Goal: Task Accomplishment & Management: Use online tool/utility

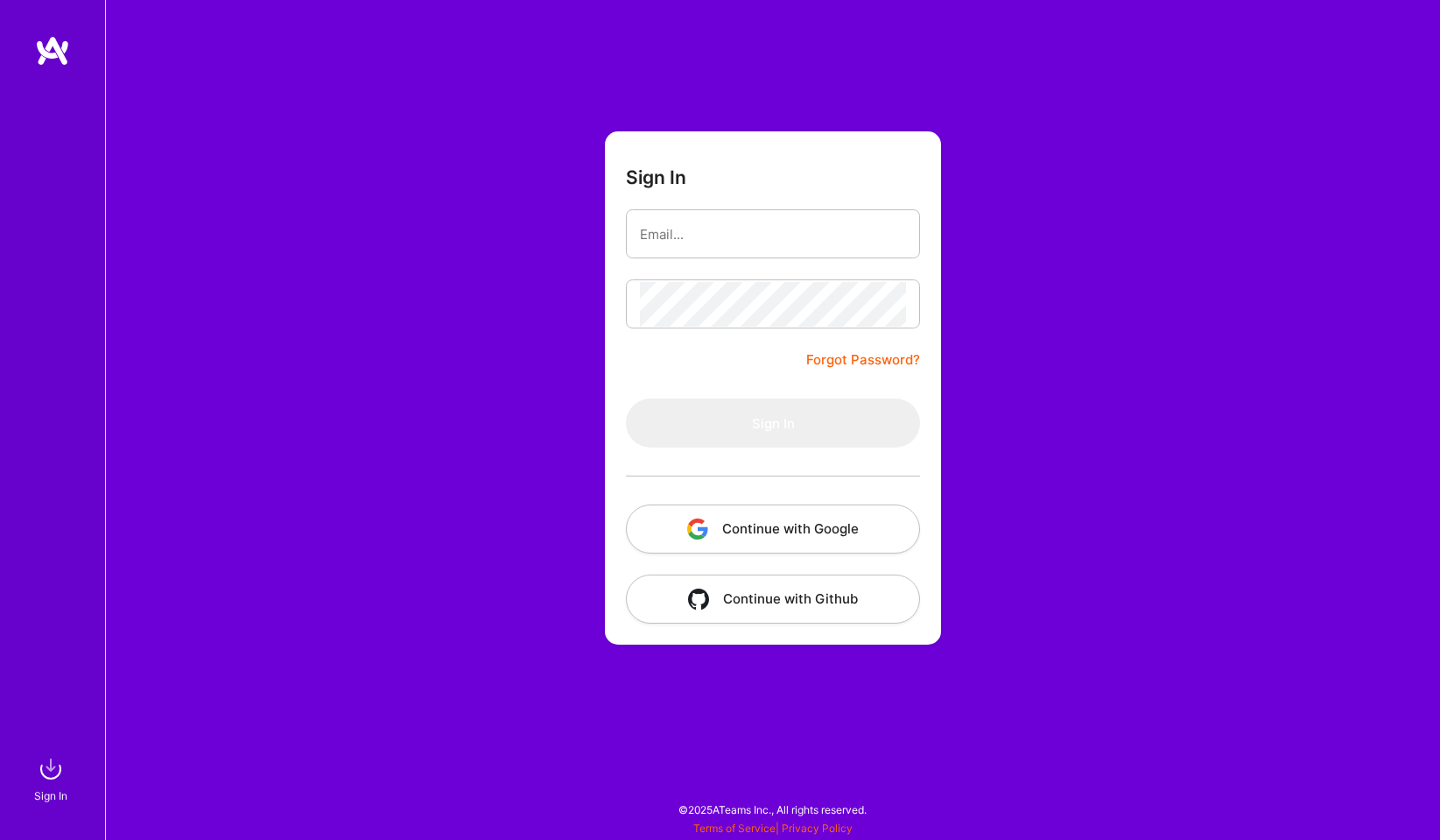
click at [0, 831] on com-1password-button at bounding box center [0, 831] width 0 height 0
type input "[PERSON_NAME][EMAIL_ADDRESS][PERSON_NAME][DOMAIN_NAME]"
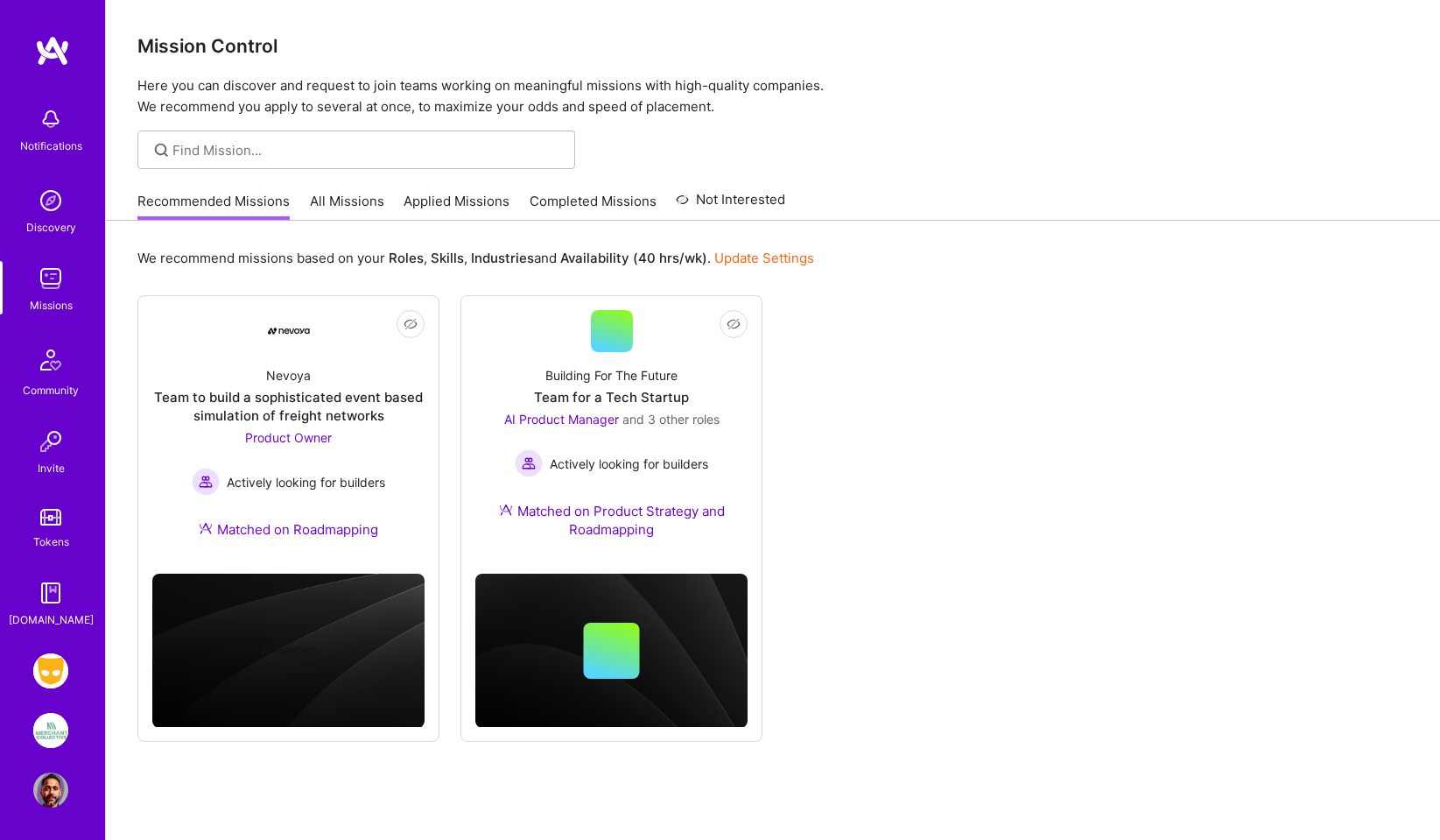
click at [50, 672] on img at bounding box center [51, 671] width 35 height 35
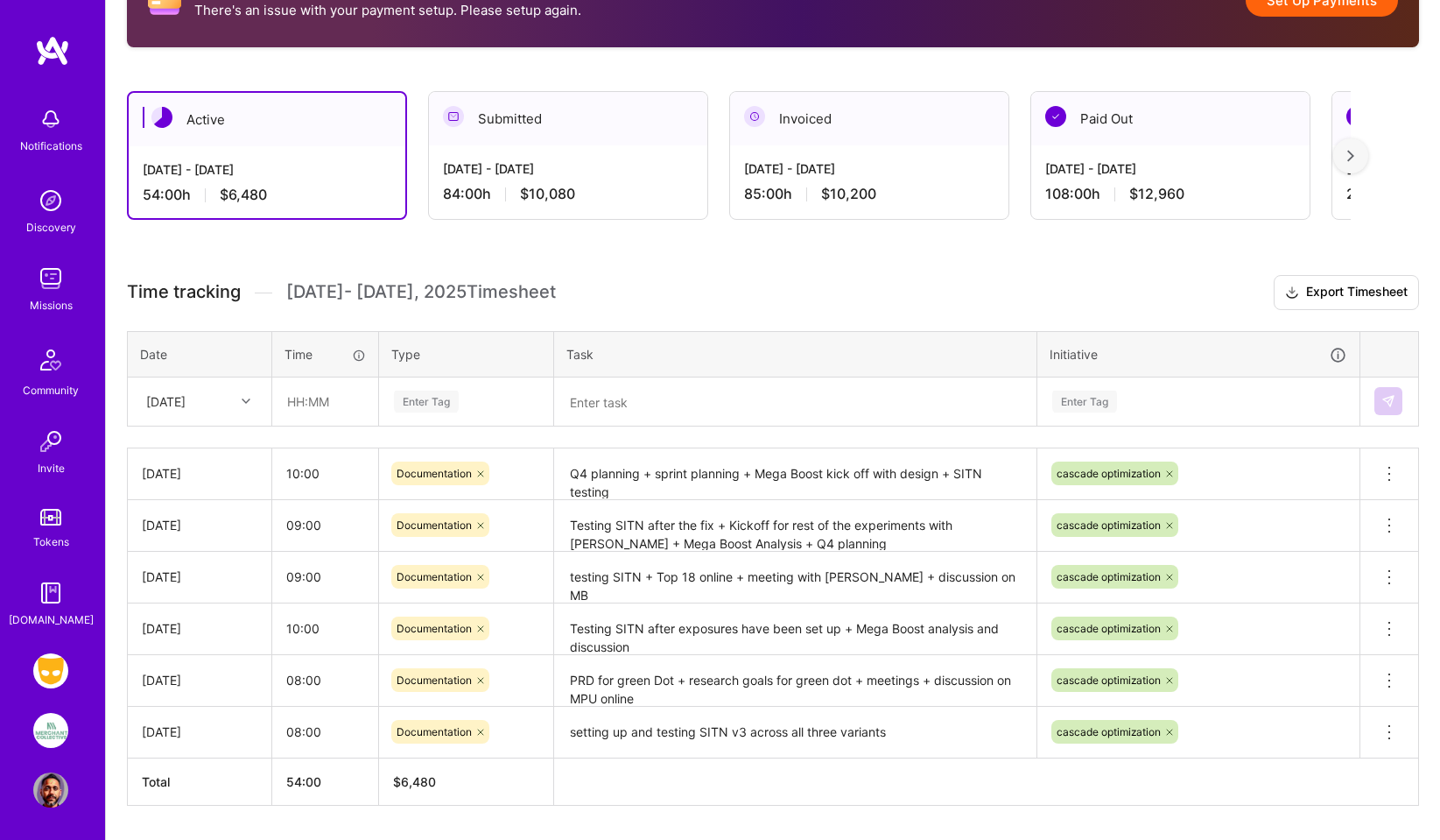
scroll to position [374, 0]
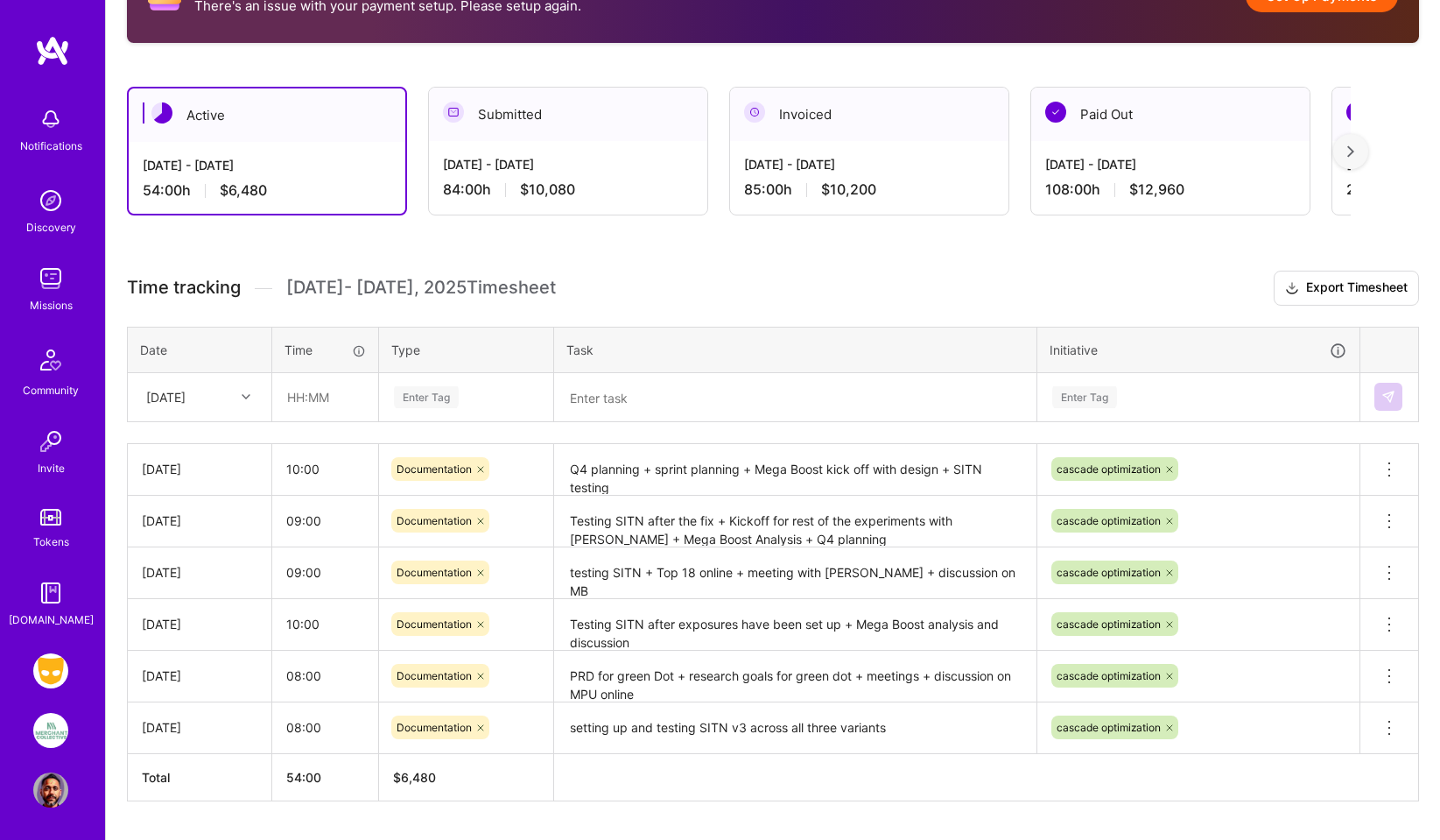
click at [245, 395] on icon at bounding box center [246, 397] width 9 height 9
drag, startPoint x: 173, startPoint y: 482, endPoint x: 220, endPoint y: 460, distance: 51.9
click at [173, 482] on div "[DATE]" at bounding box center [199, 479] width 142 height 33
click at [304, 398] on input "text" at bounding box center [326, 397] width 104 height 46
type input "08:00"
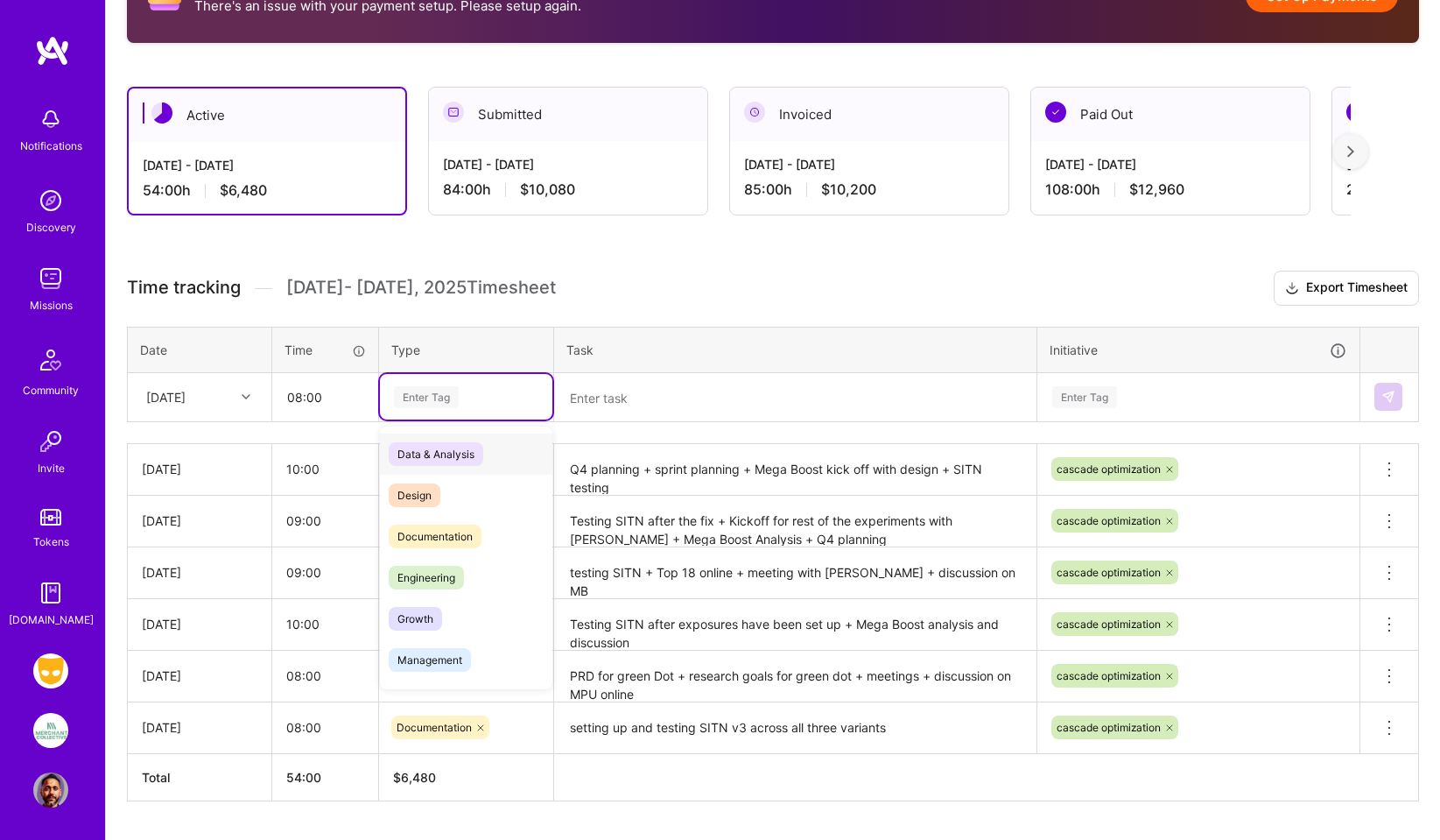
click at [429, 397] on div "Enter Tag" at bounding box center [426, 397] width 65 height 27
click at [433, 532] on span "Documentation" at bounding box center [435, 536] width 93 height 24
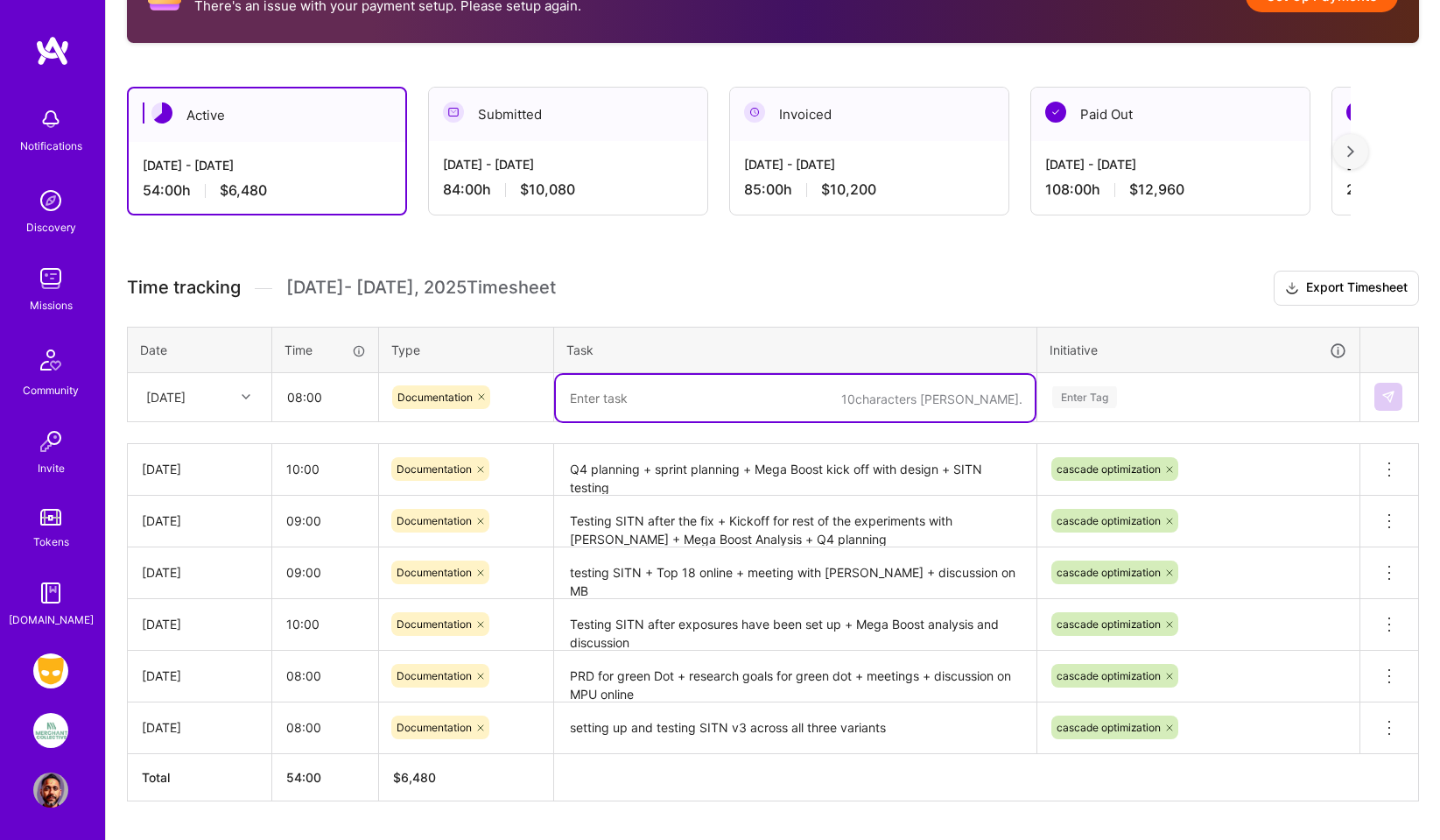
click at [621, 401] on textarea at bounding box center [795, 397] width 479 height 46
click at [574, 399] on textarea "Shipping SITN" at bounding box center [795, 397] width 479 height 46
click at [758, 395] on textarea "testing and shipping SITN" at bounding box center [795, 397] width 479 height 46
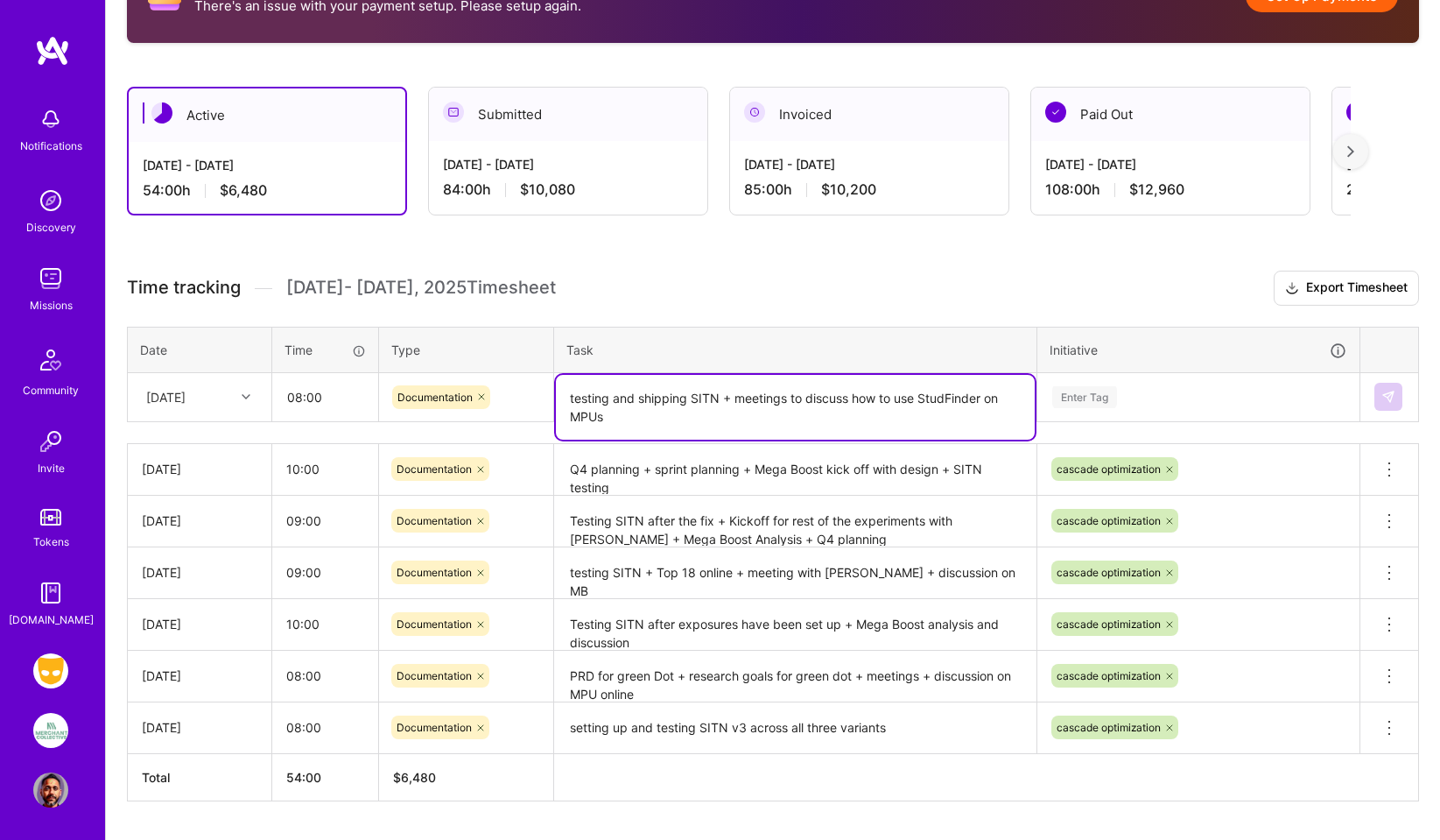
type textarea "testing and shipping SITN + meetings to discuss how to use StudFinder on MPUs"
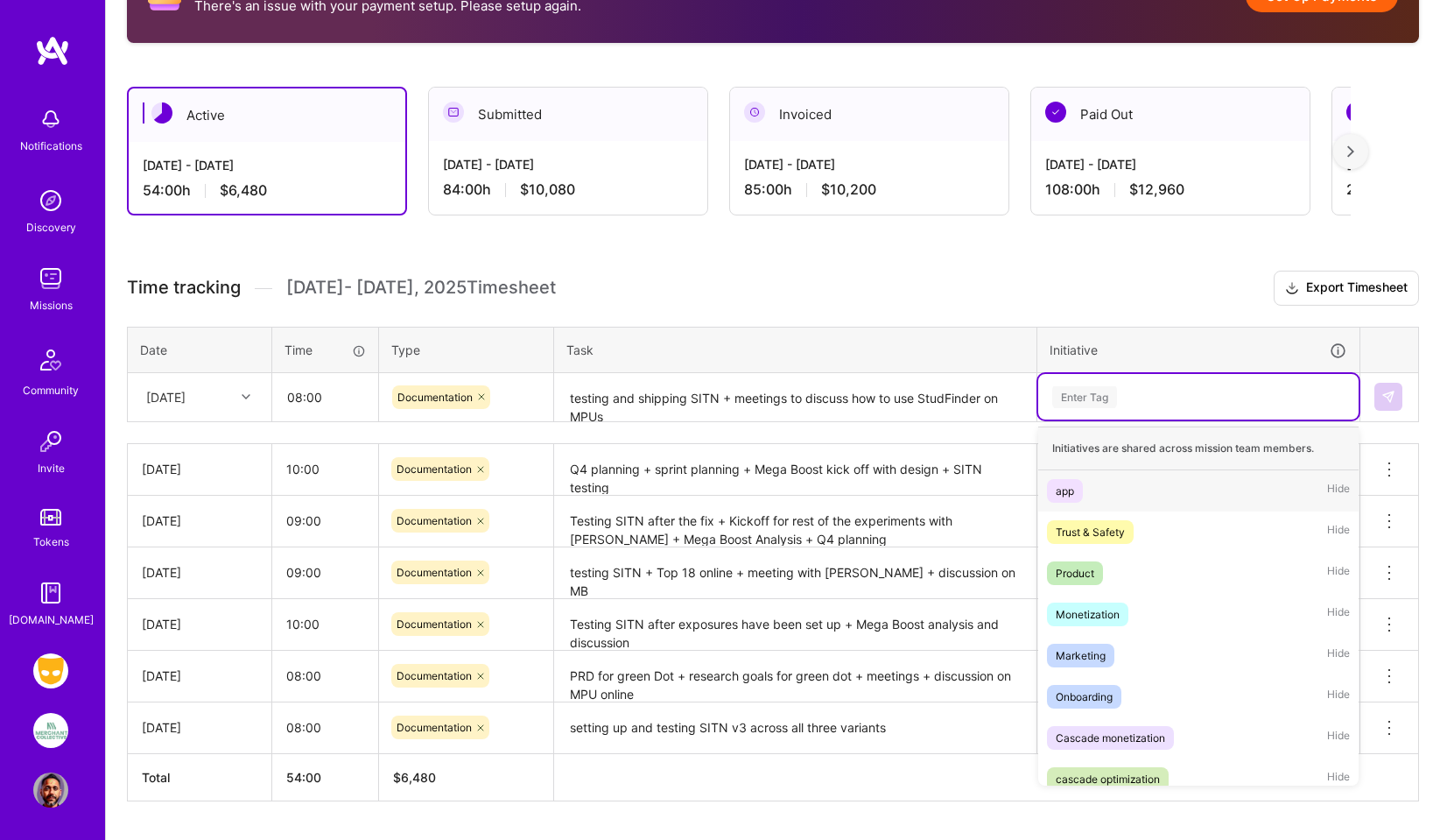
click at [1081, 397] on div "Enter Tag" at bounding box center [1084, 397] width 65 height 27
click at [1111, 776] on div "cascade optimization" at bounding box center [1108, 778] width 104 height 19
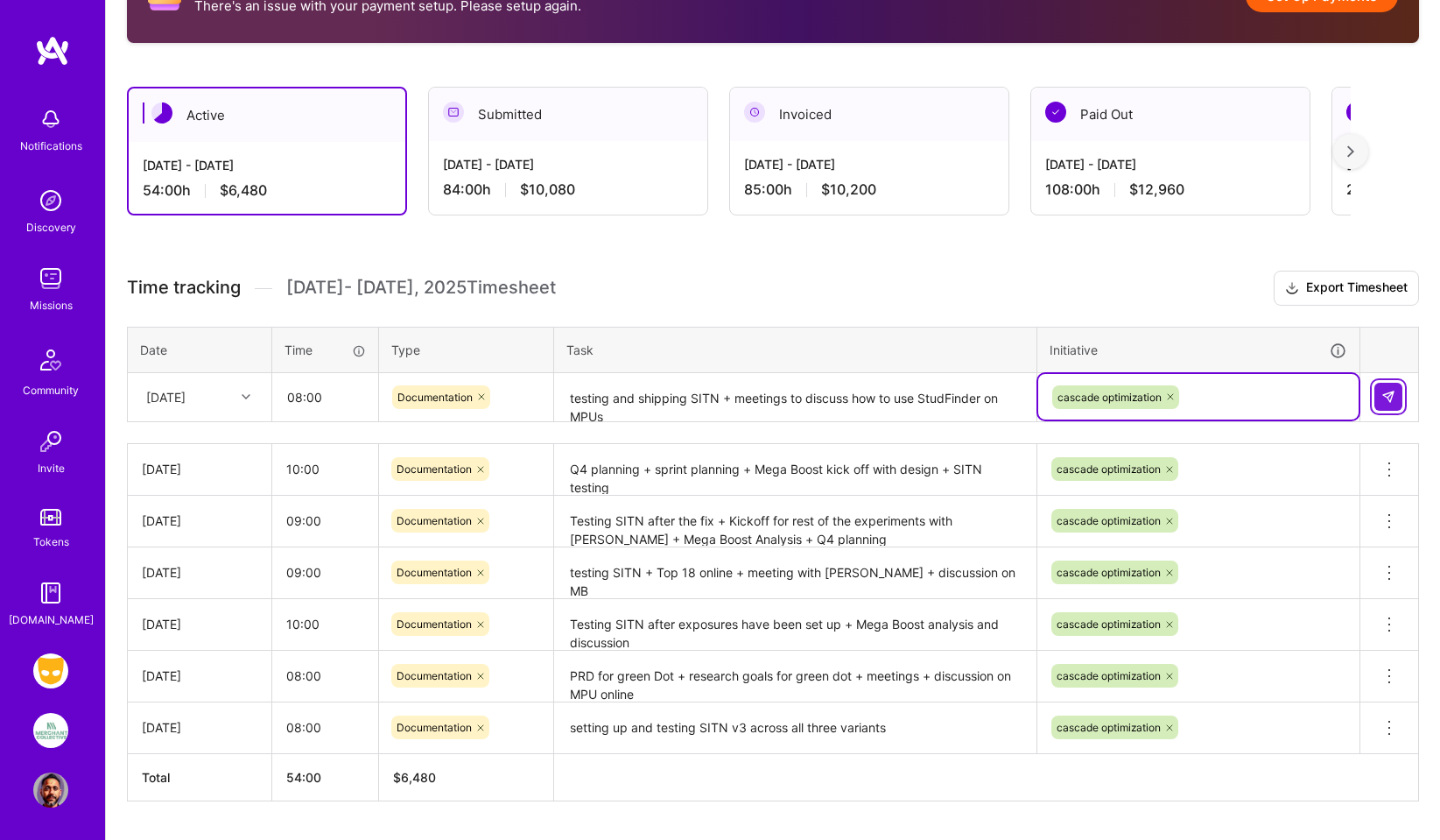
click at [1384, 397] on img at bounding box center [1389, 397] width 14 height 14
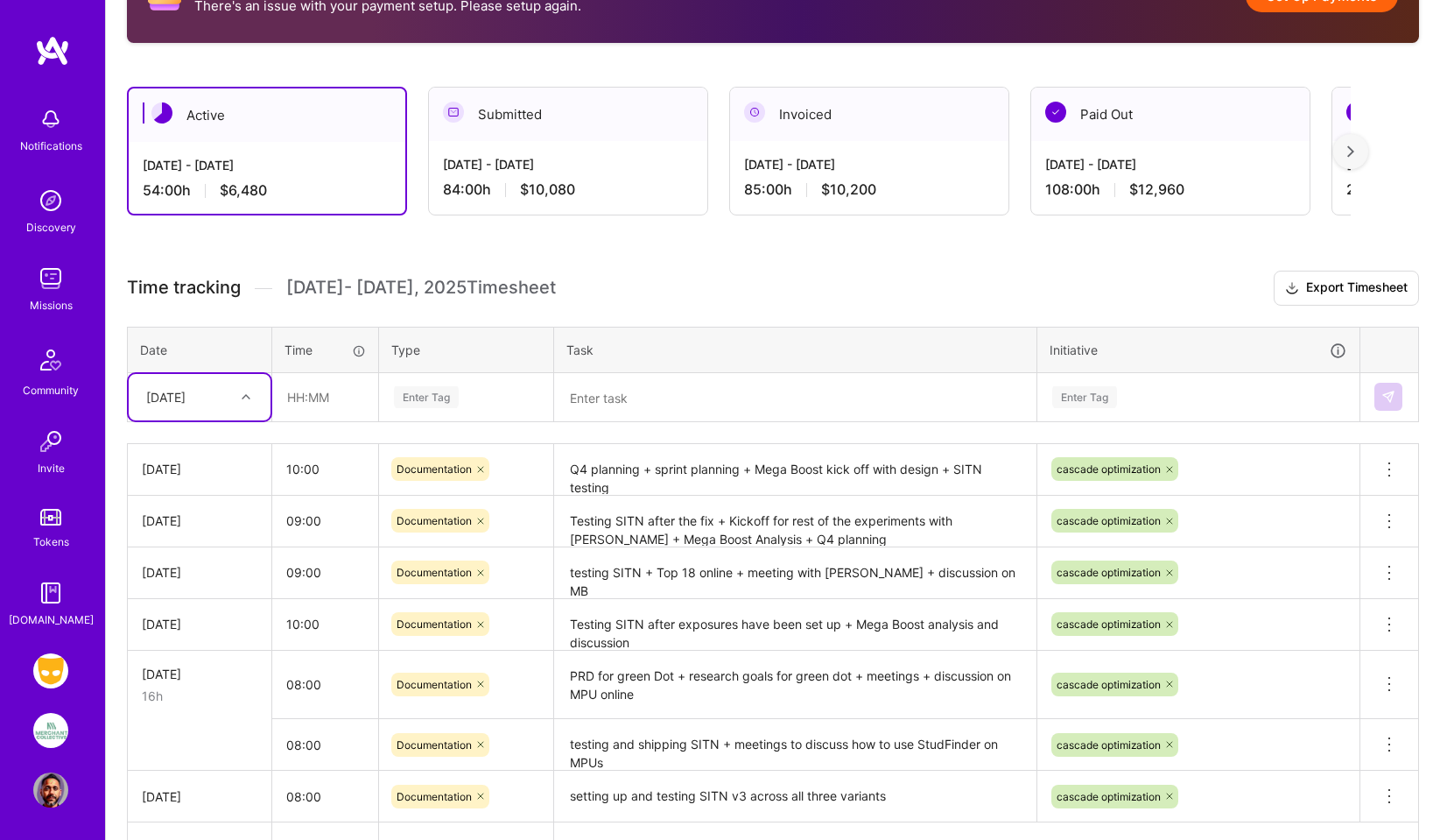
click at [245, 394] on icon at bounding box center [246, 397] width 9 height 9
click at [170, 479] on div "[DATE]" at bounding box center [199, 479] width 142 height 33
click at [301, 397] on input "text" at bounding box center [326, 397] width 104 height 46
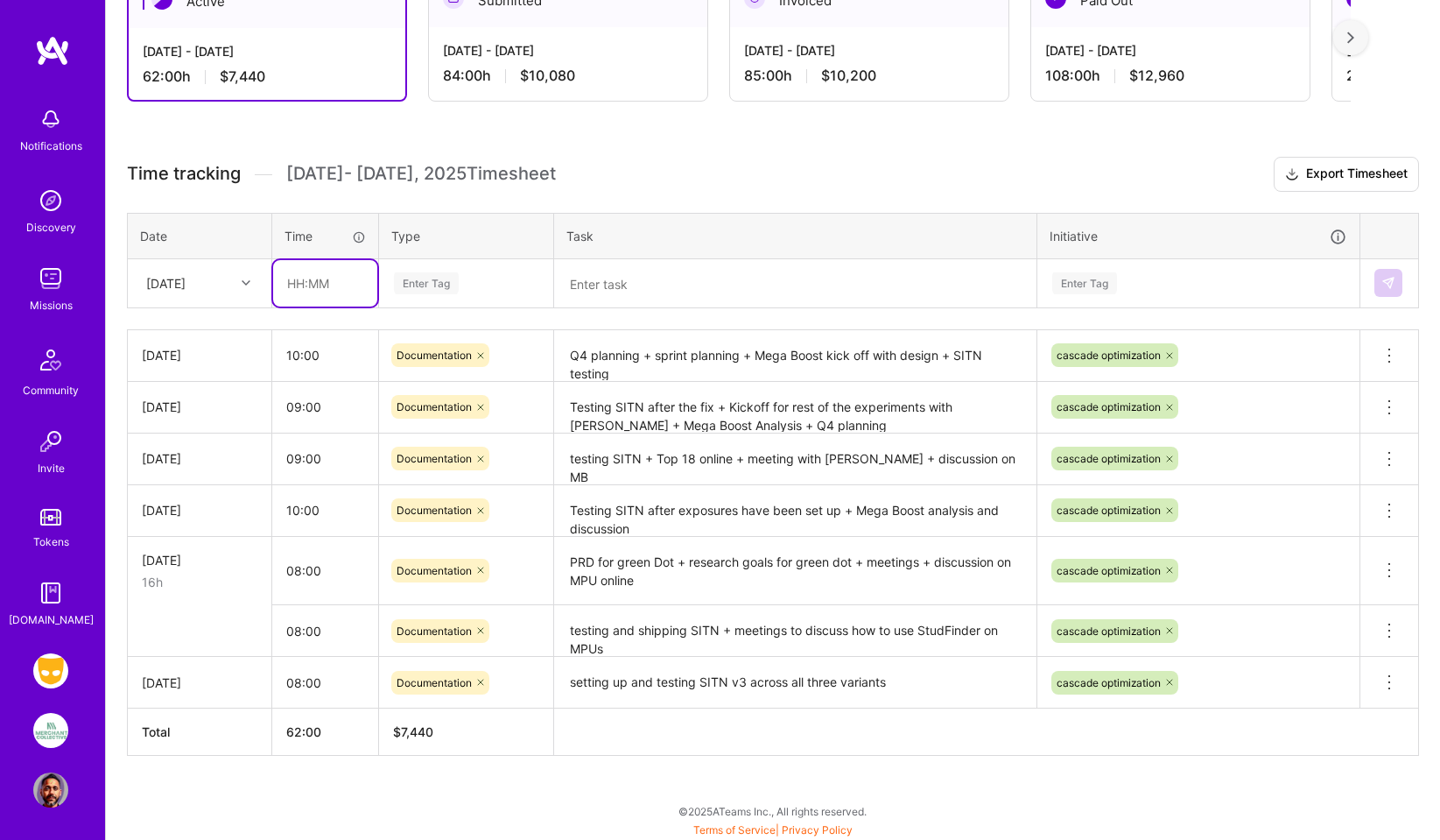
scroll to position [489, 0]
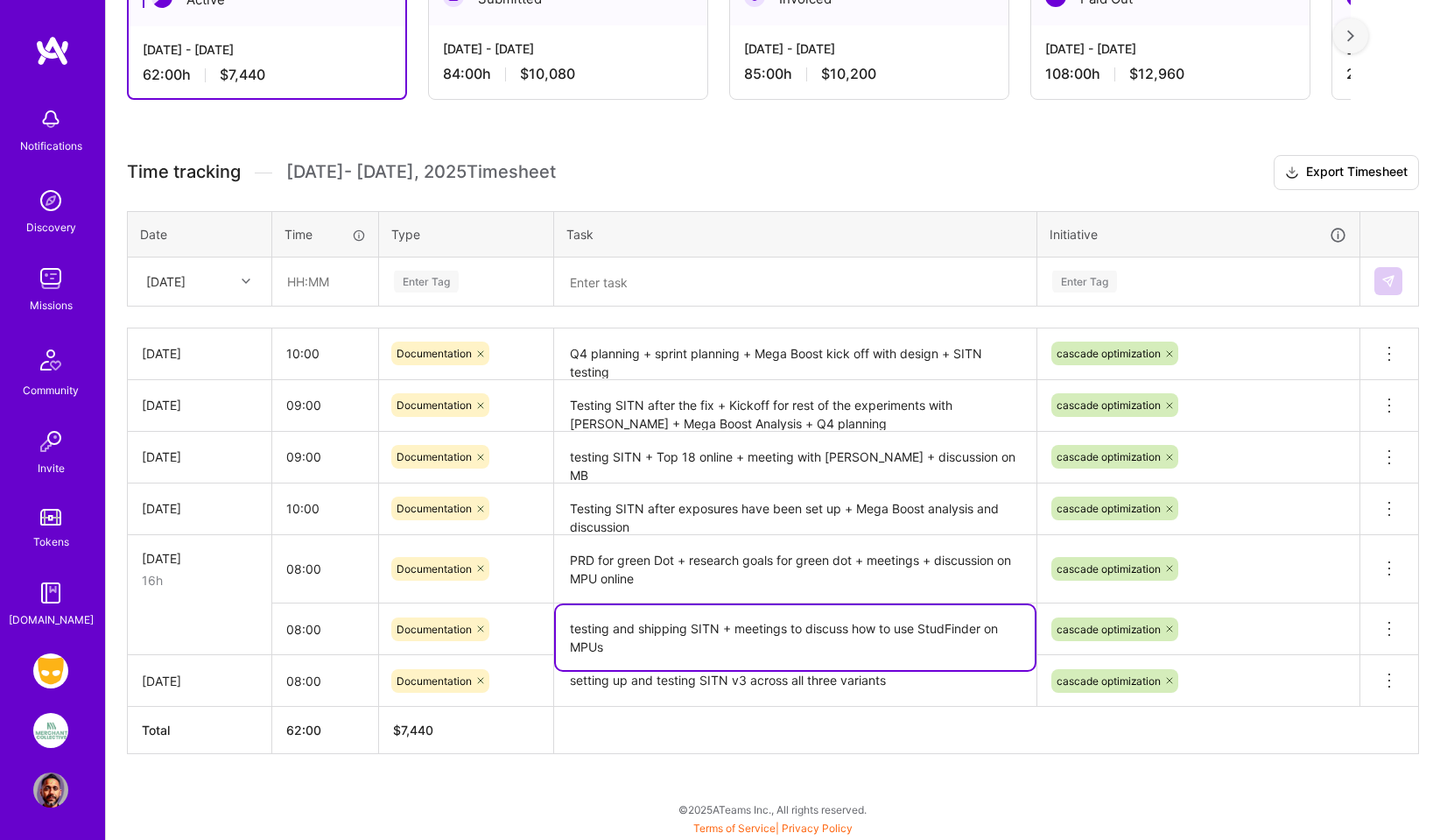
drag, startPoint x: 607, startPoint y: 650, endPoint x: 556, endPoint y: 623, distance: 57.7
click at [556, 623] on textarea "testing and shipping SITN + meetings to discuss how to use StudFinder on MPUs" at bounding box center [795, 636] width 479 height 65
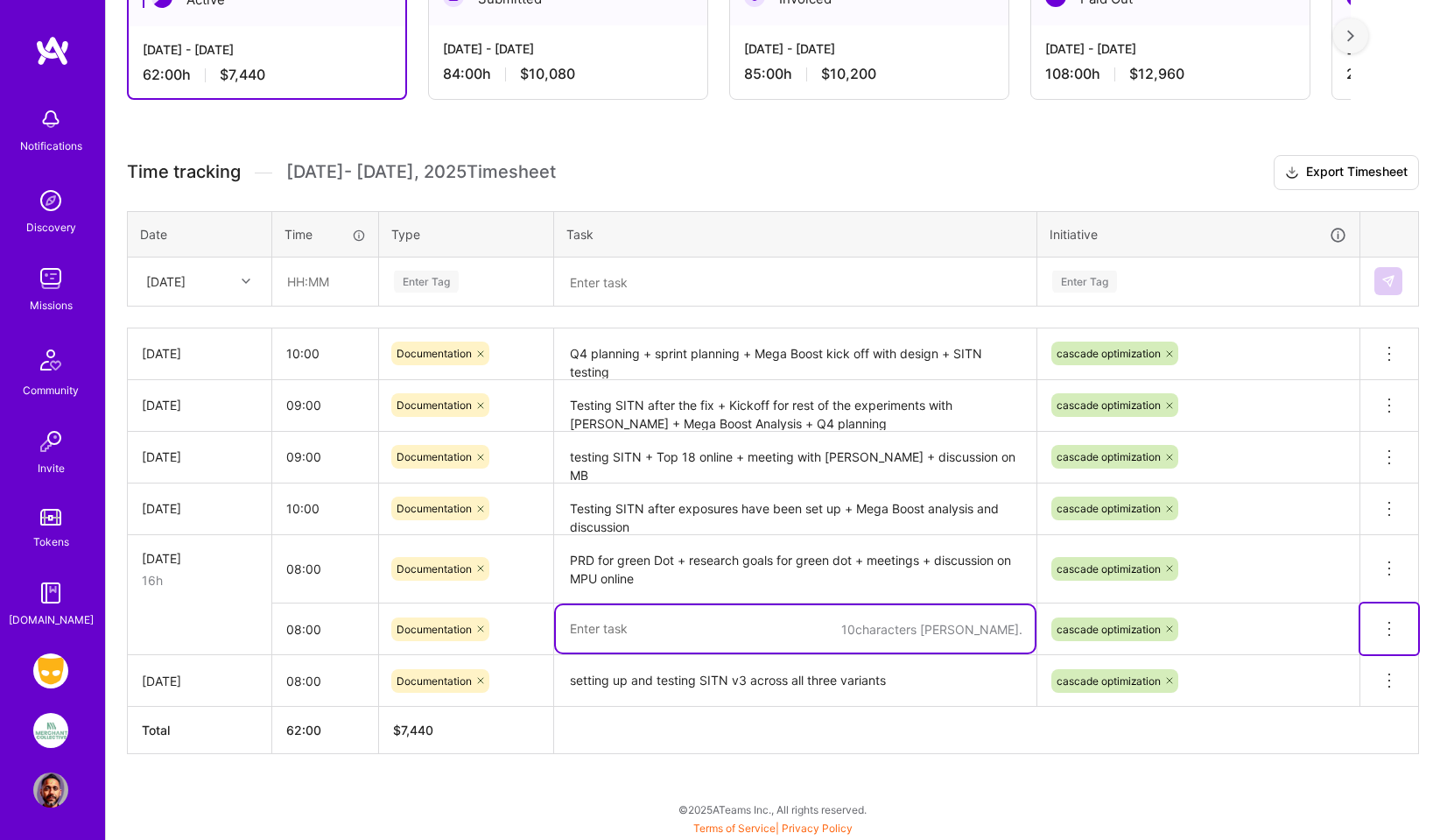
click at [1389, 626] on icon at bounding box center [1390, 628] width 21 height 21
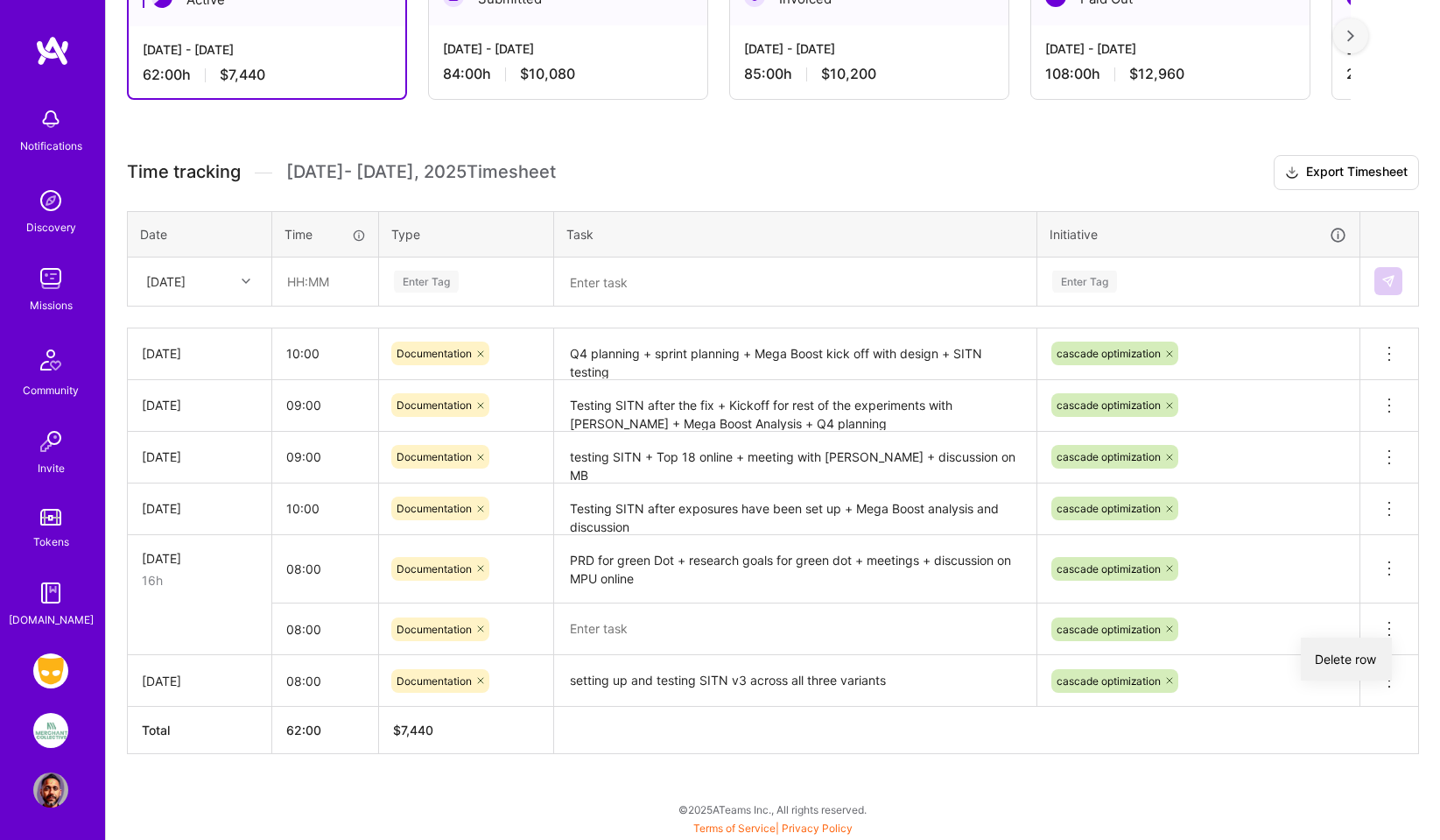
click at [1321, 661] on button "Delete row" at bounding box center [1346, 659] width 91 height 42
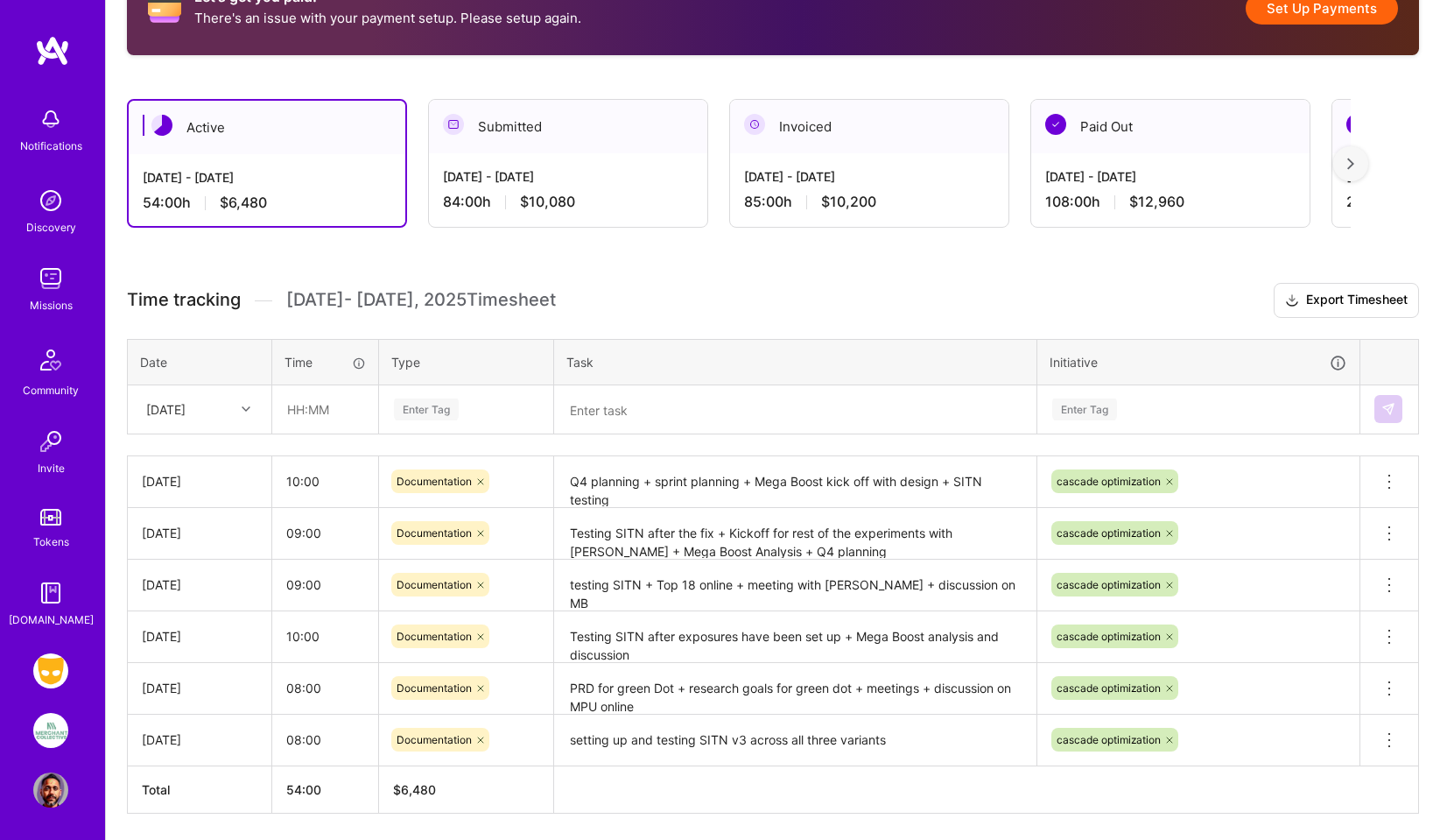
scroll to position [352, 0]
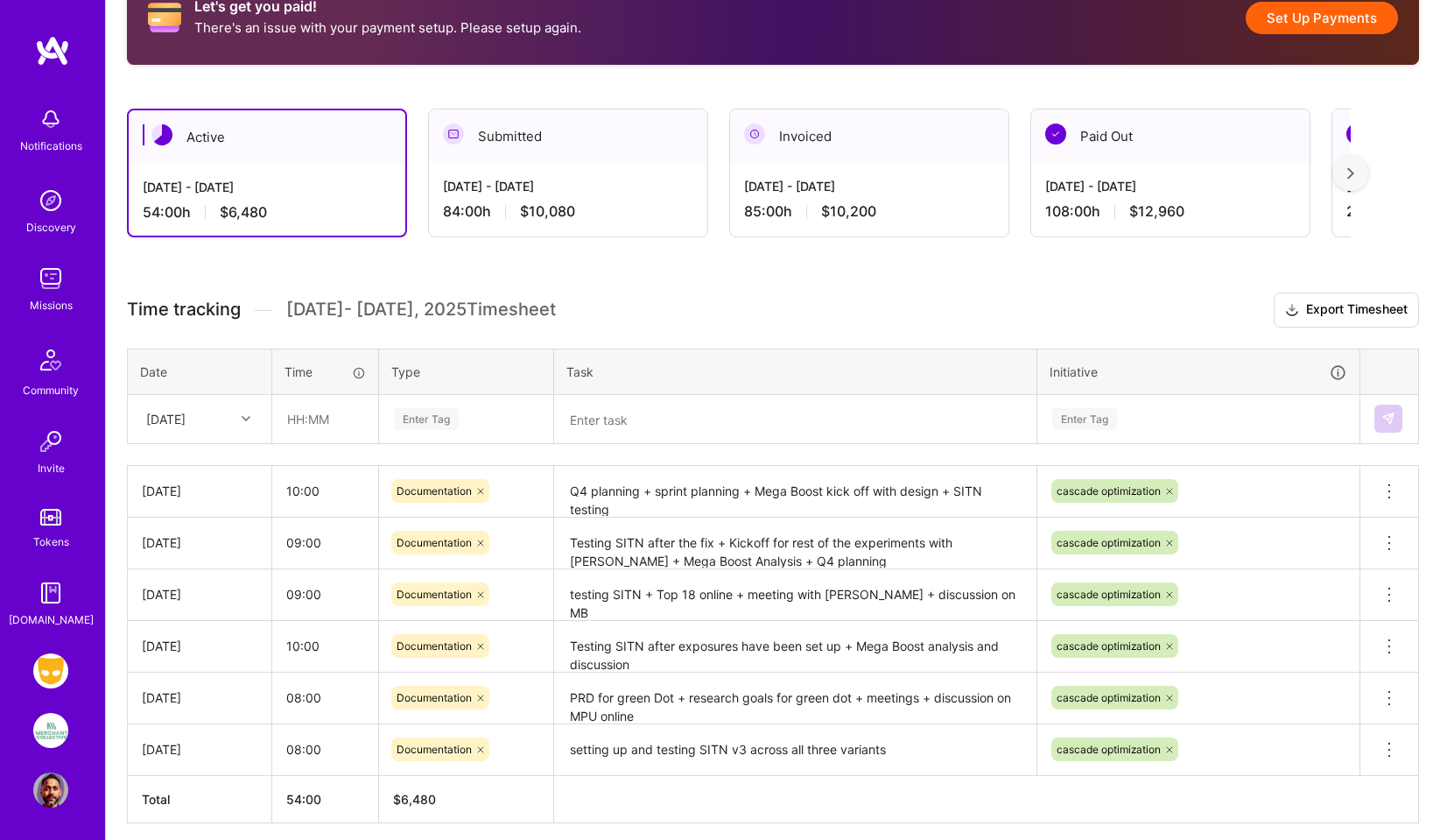
click at [243, 420] on icon at bounding box center [246, 419] width 9 height 9
click at [179, 631] on div "[DATE]" at bounding box center [199, 627] width 142 height 33
click at [298, 416] on input "text" at bounding box center [326, 419] width 104 height 46
type input "08:00"
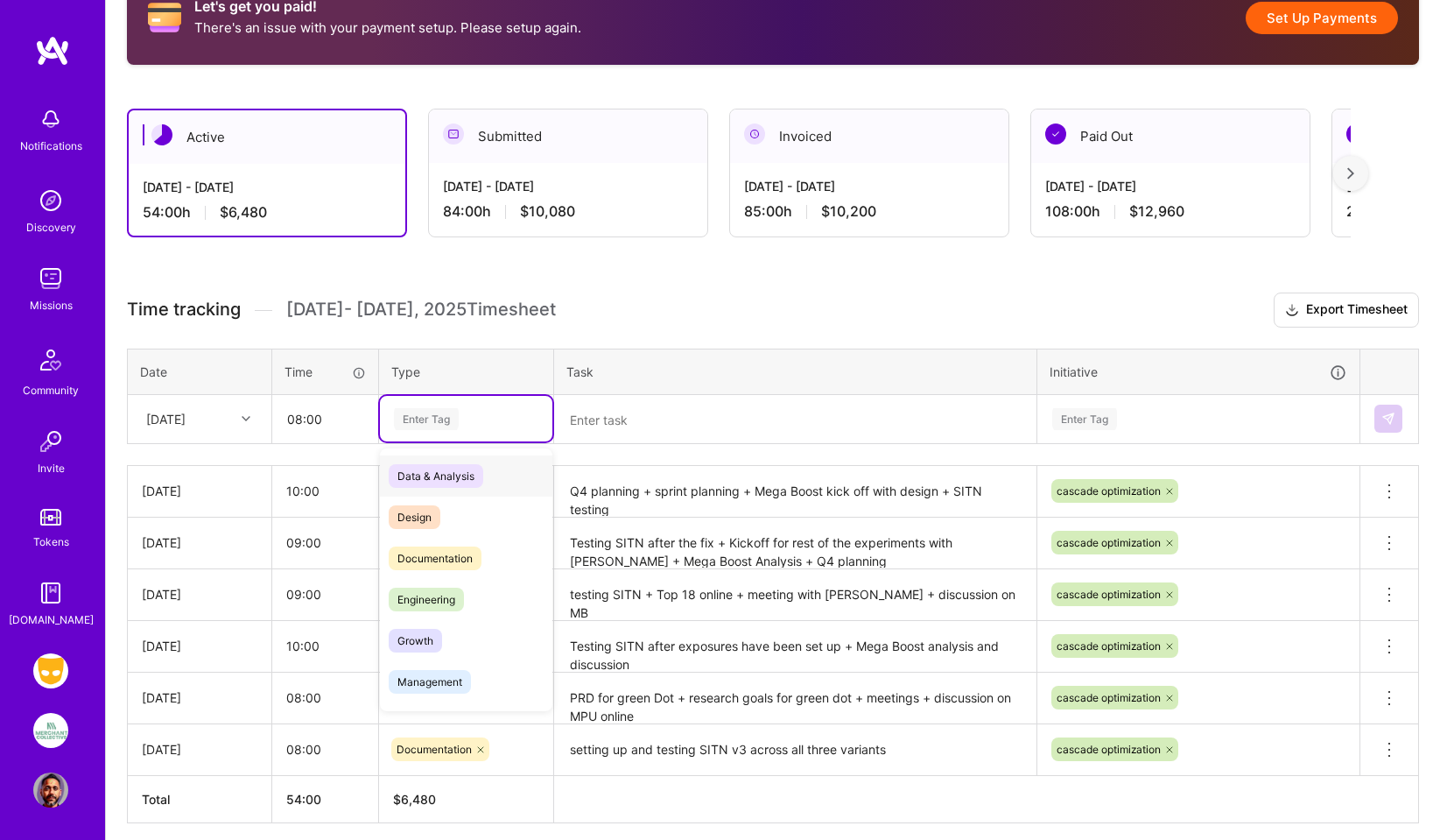
click at [412, 414] on div "Enter Tag" at bounding box center [426, 419] width 65 height 27
click at [452, 558] on span "Documentation" at bounding box center [435, 558] width 93 height 24
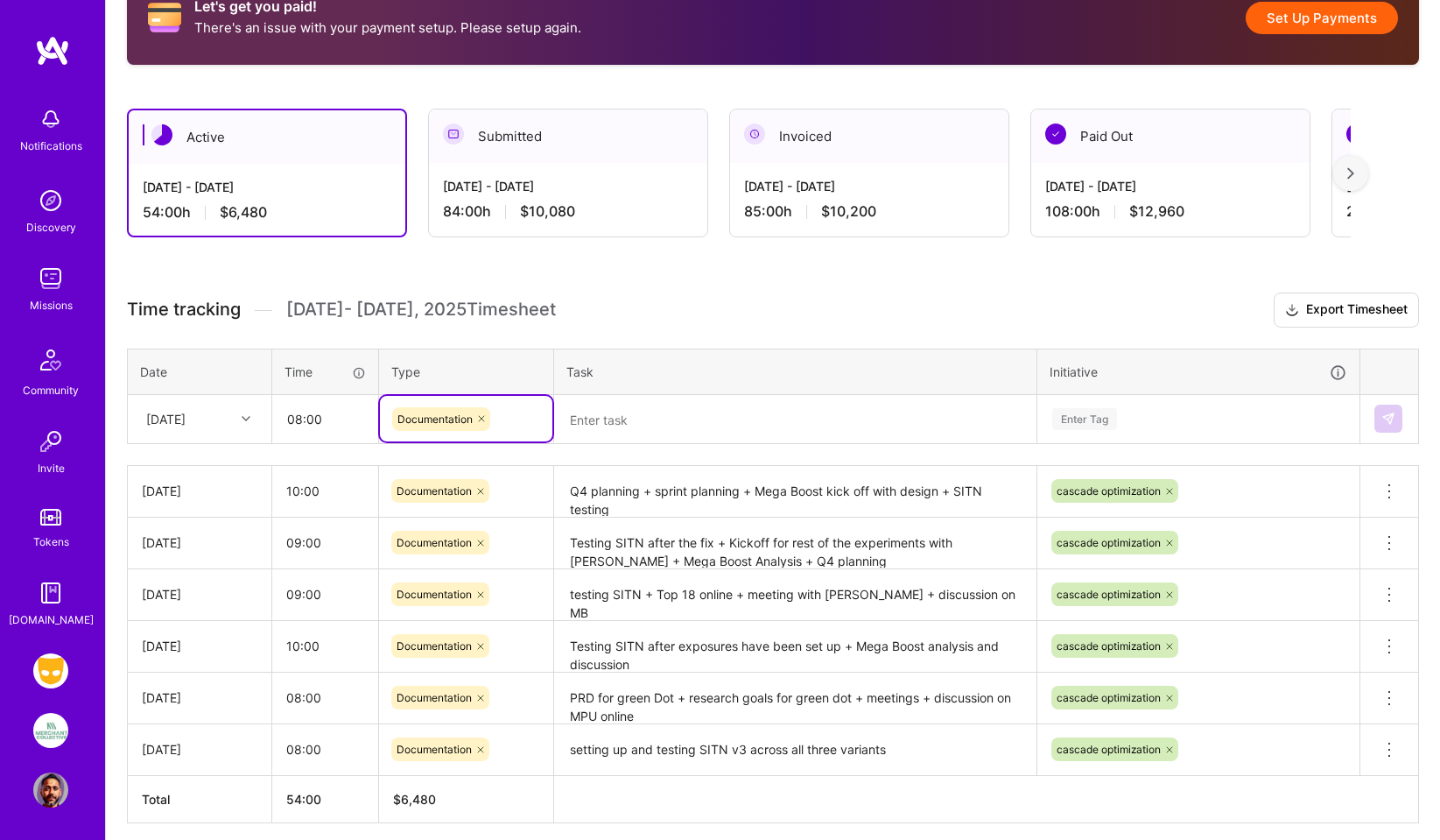
click at [617, 414] on textarea at bounding box center [795, 420] width 479 height 46
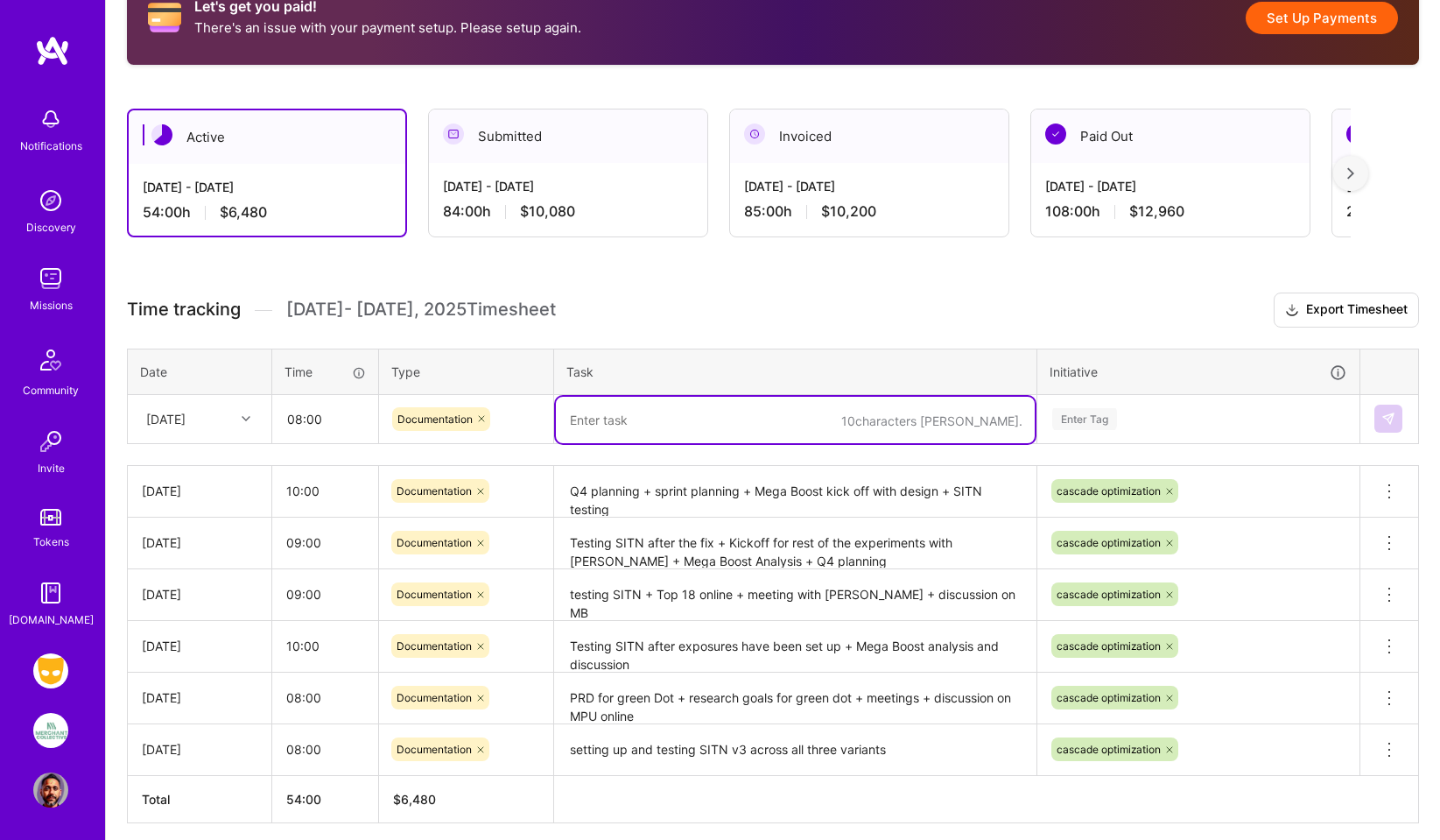
paste textarea "testing and shipping SITN + meetings to discuss how to use StudFinder on MPUs"
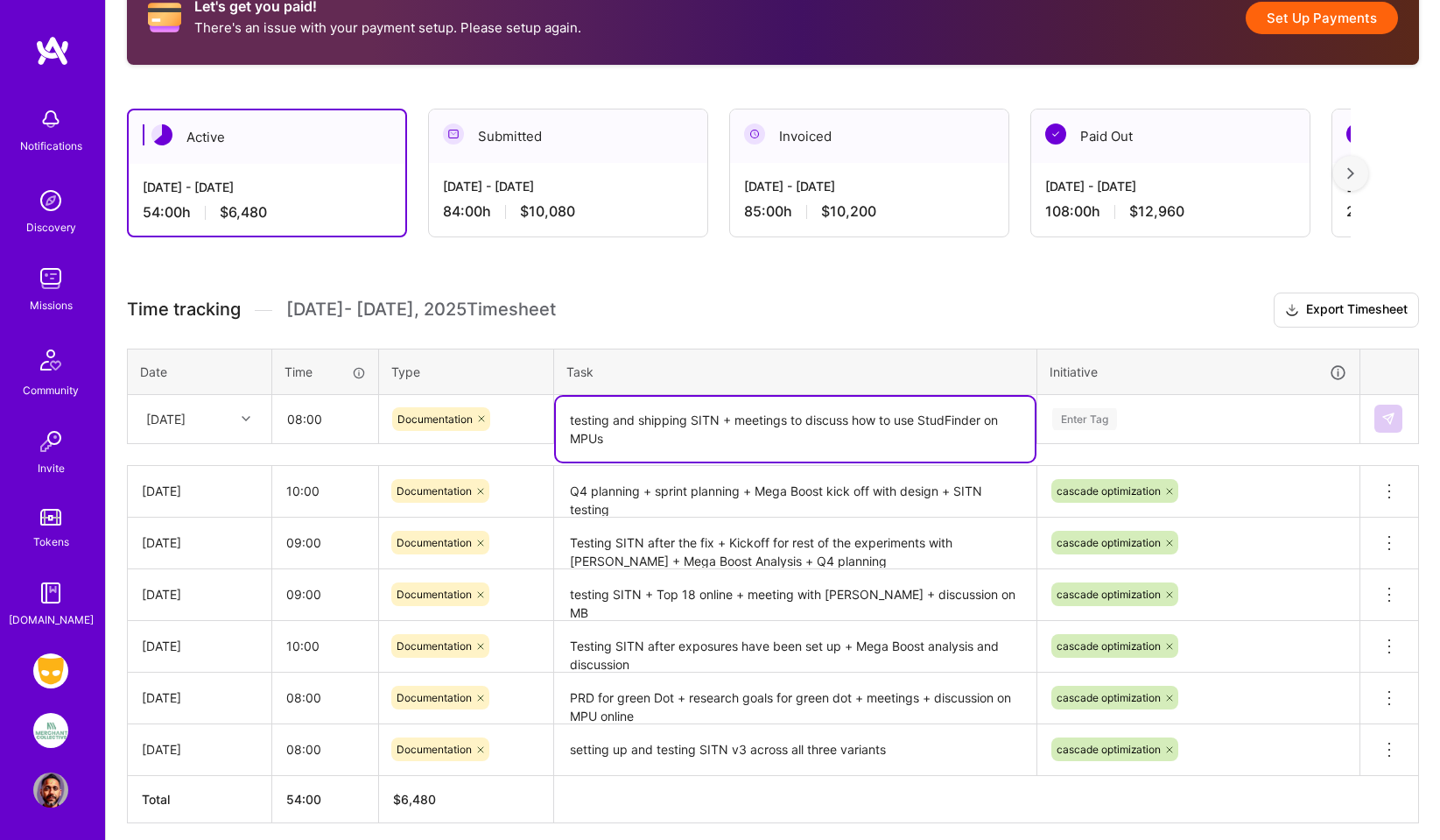
type textarea "testing and shipping SITN + meetings to discuss how to use StudFinder on MPUs"
click at [1083, 420] on div "Enter Tag" at bounding box center [1084, 419] width 65 height 27
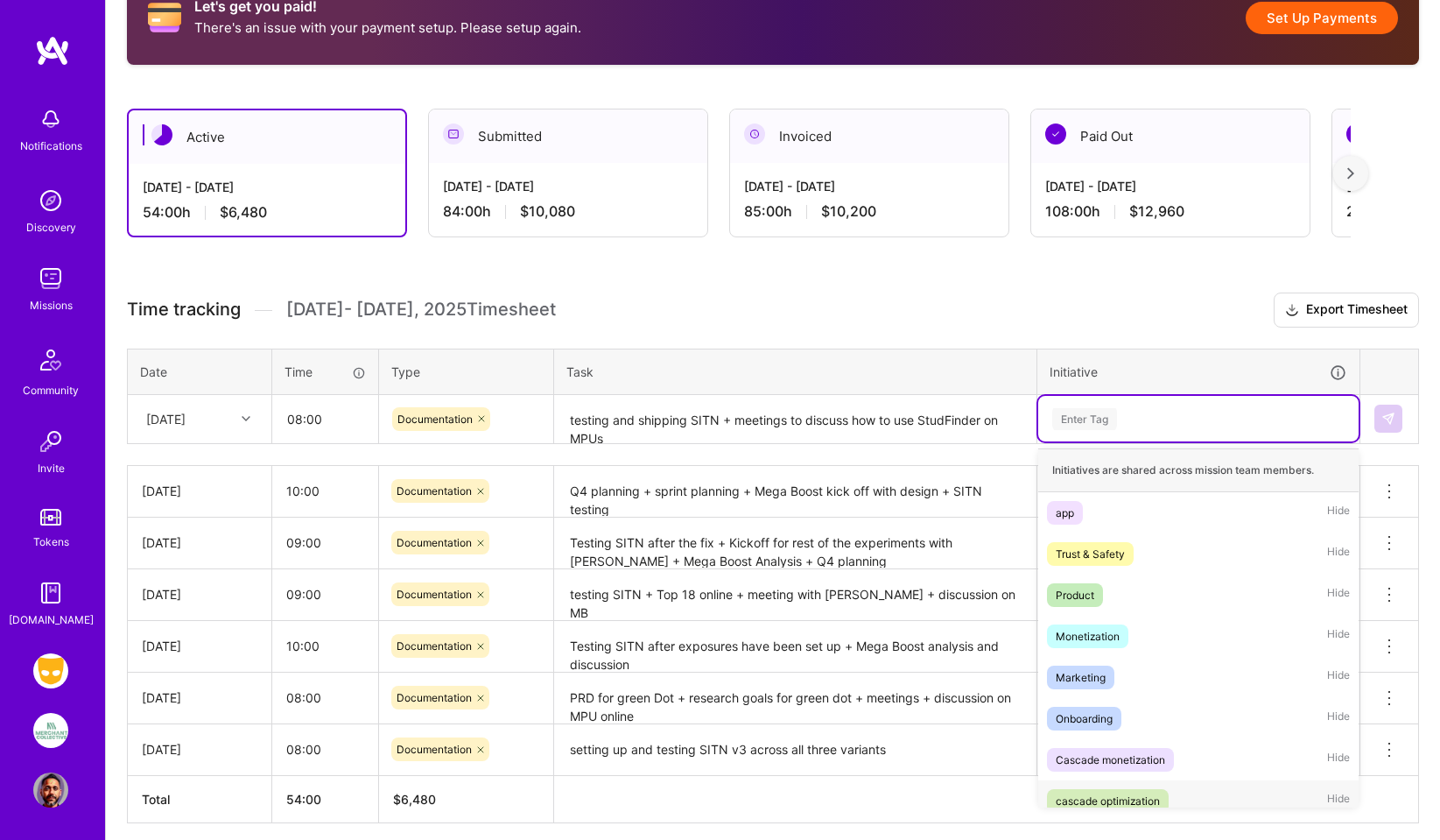
click at [1135, 804] on div "cascade optimization" at bounding box center [1108, 800] width 104 height 19
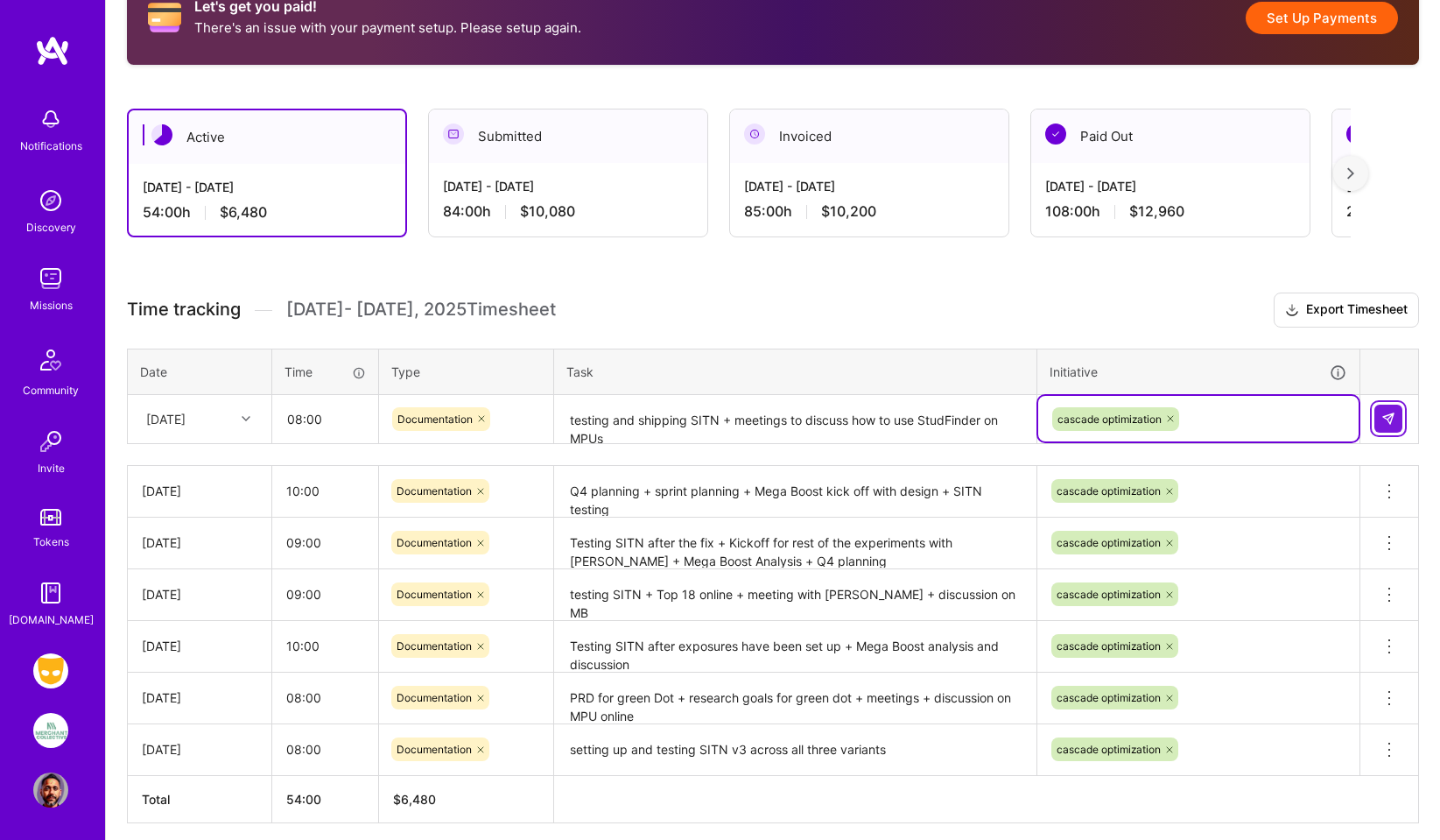
click at [1384, 412] on img at bounding box center [1389, 419] width 14 height 14
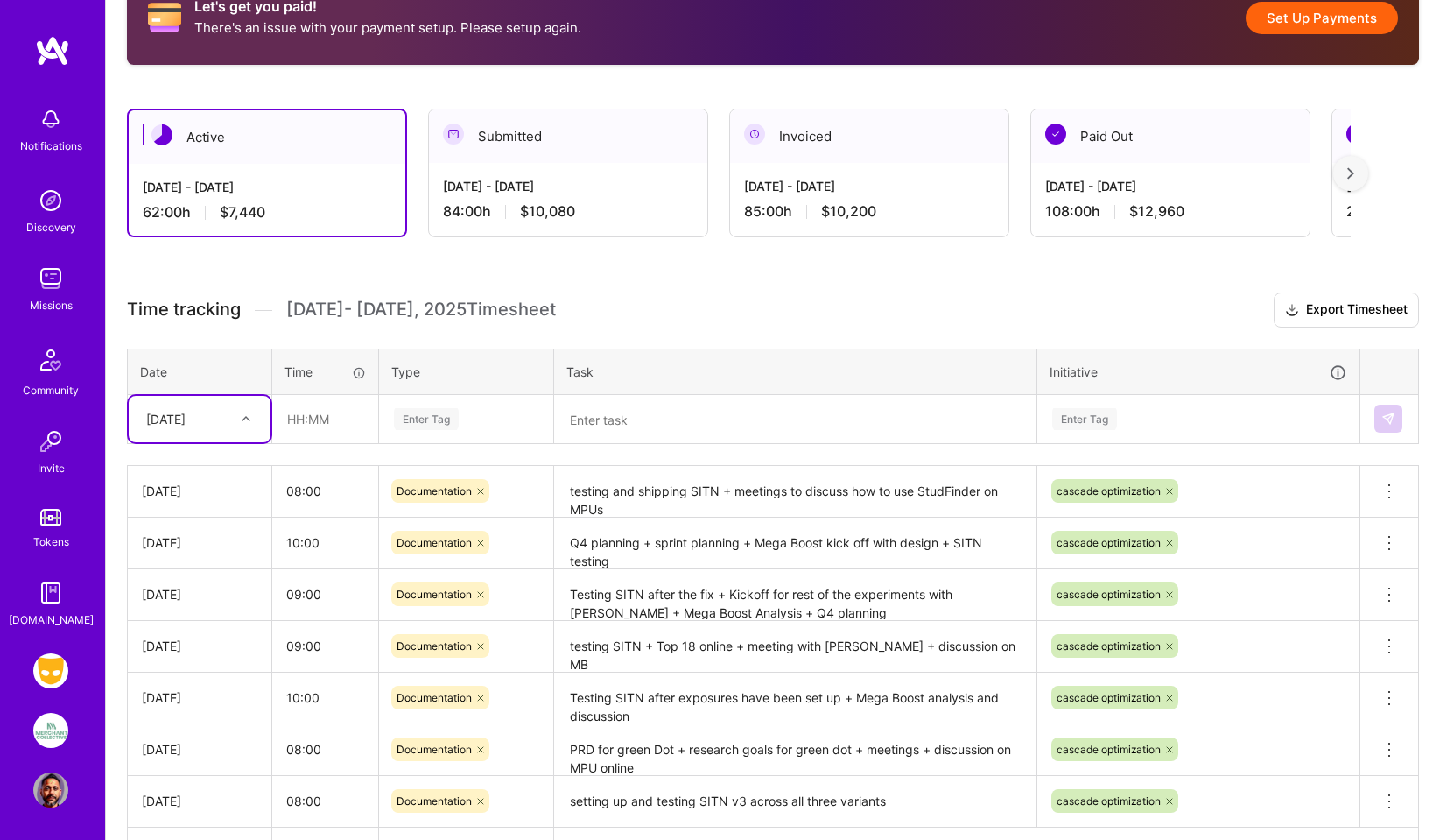
click at [246, 417] on icon at bounding box center [246, 419] width 9 height 9
click at [181, 659] on div "[DATE]" at bounding box center [199, 659] width 142 height 33
click at [306, 424] on input "text" at bounding box center [326, 419] width 104 height 46
type input "09:00"
click at [442, 417] on div "Enter Tag" at bounding box center [426, 419] width 65 height 27
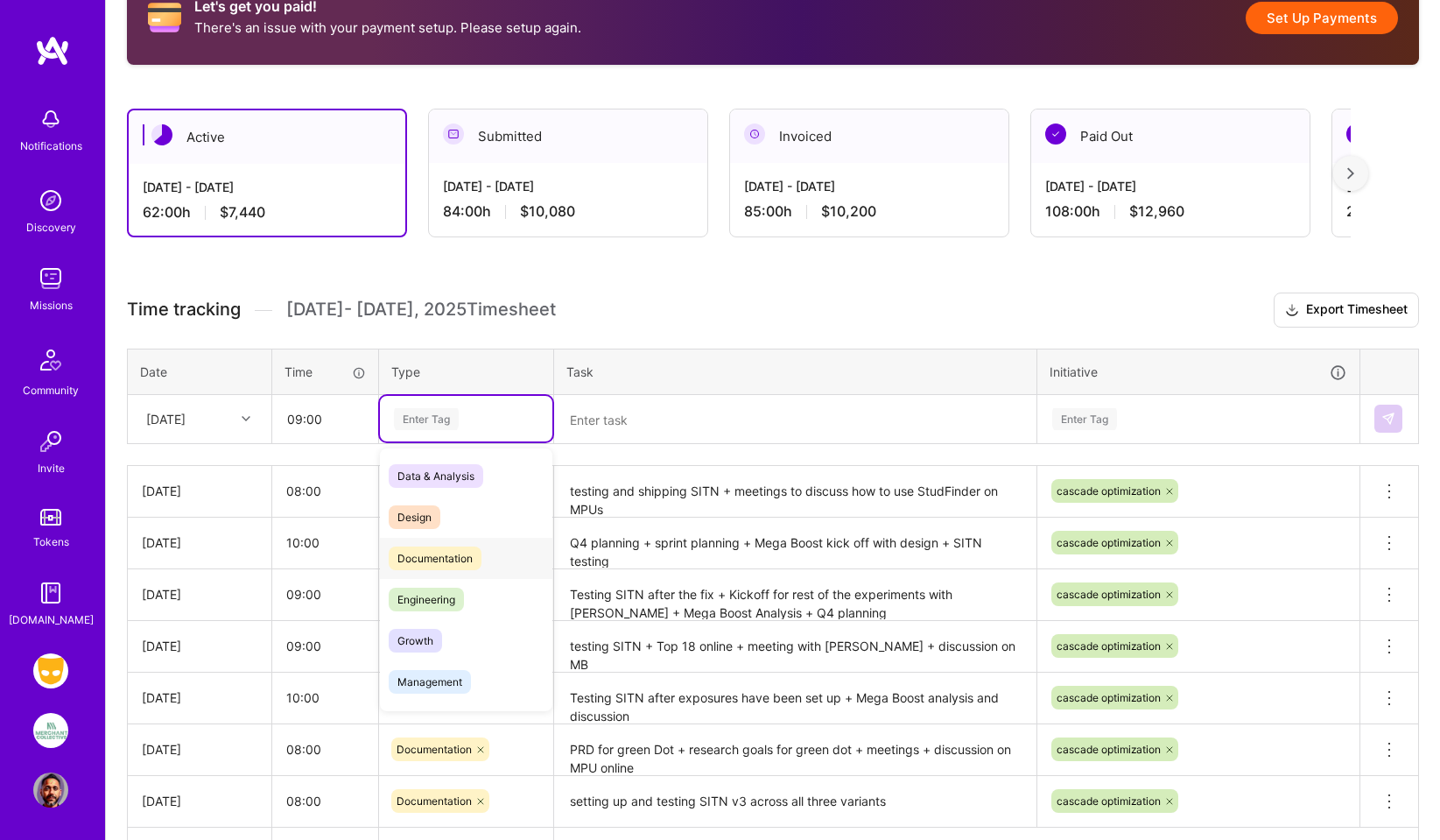
click at [438, 560] on span "Documentation" at bounding box center [435, 558] width 93 height 24
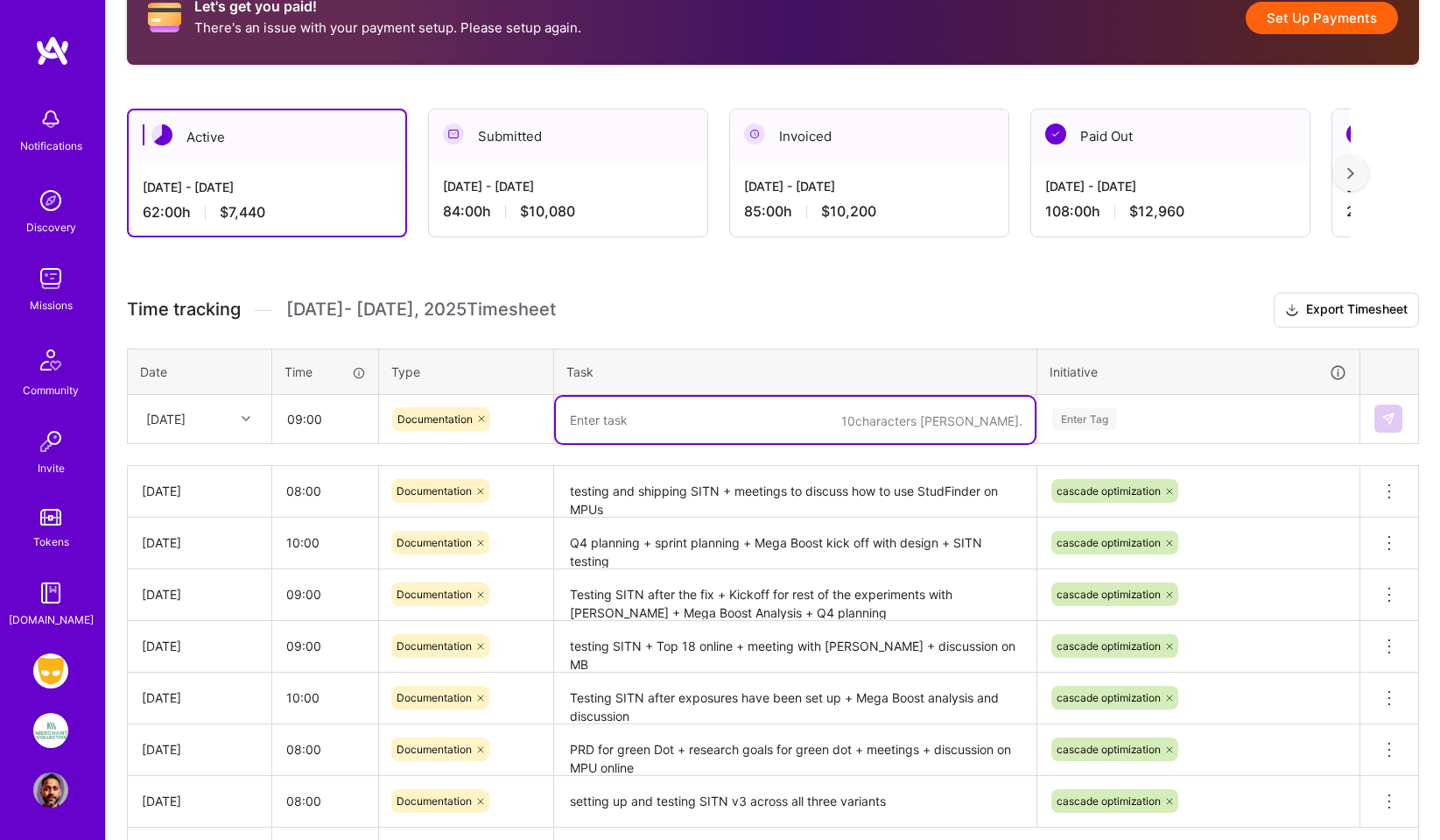
click at [597, 421] on textarea at bounding box center [795, 420] width 479 height 46
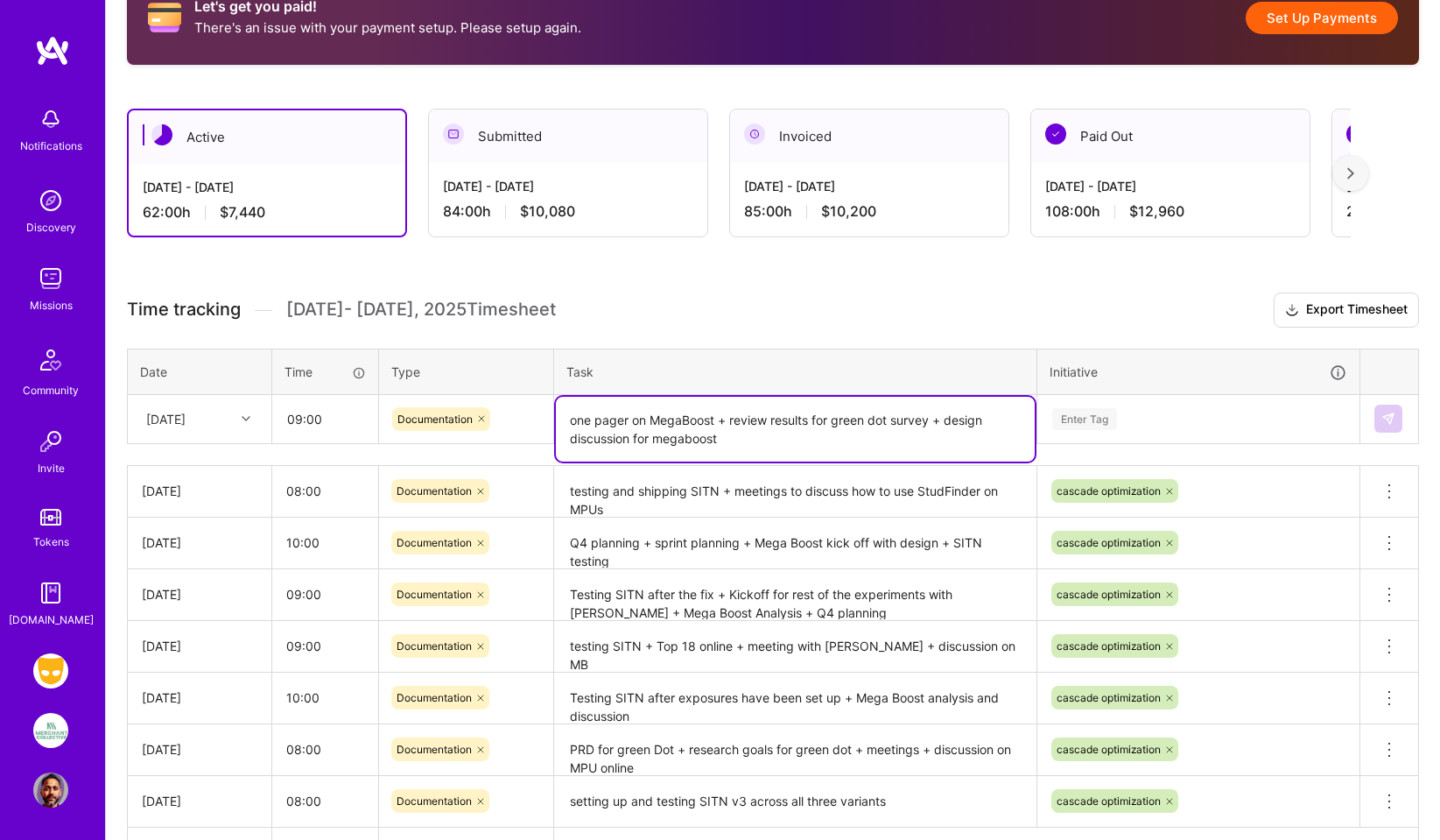
type textarea "one pager on MegaBoost + review results for green dot survey + design discussio…"
click at [1085, 413] on div "Enter Tag" at bounding box center [1084, 419] width 65 height 27
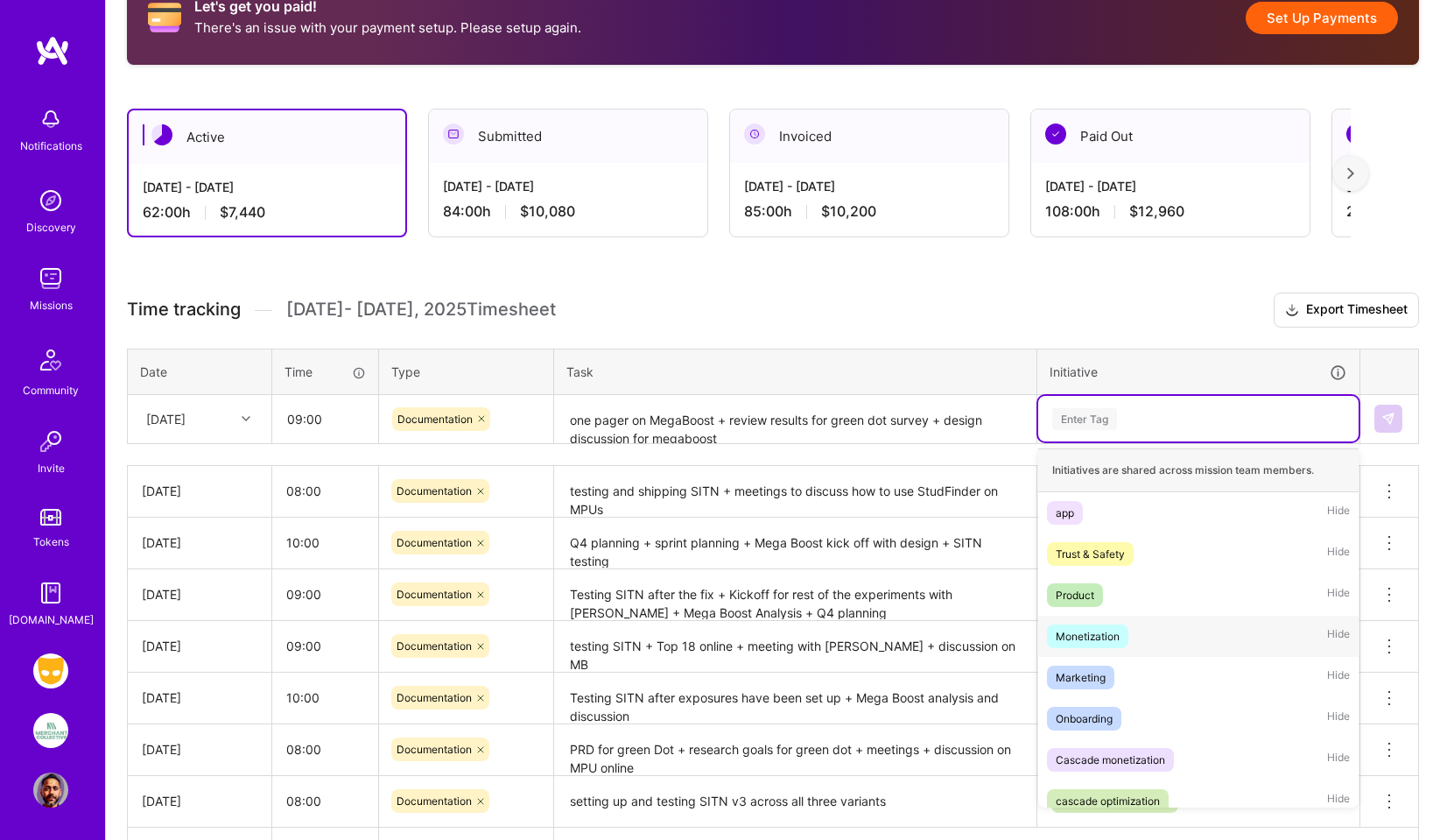
scroll to position [14, 0]
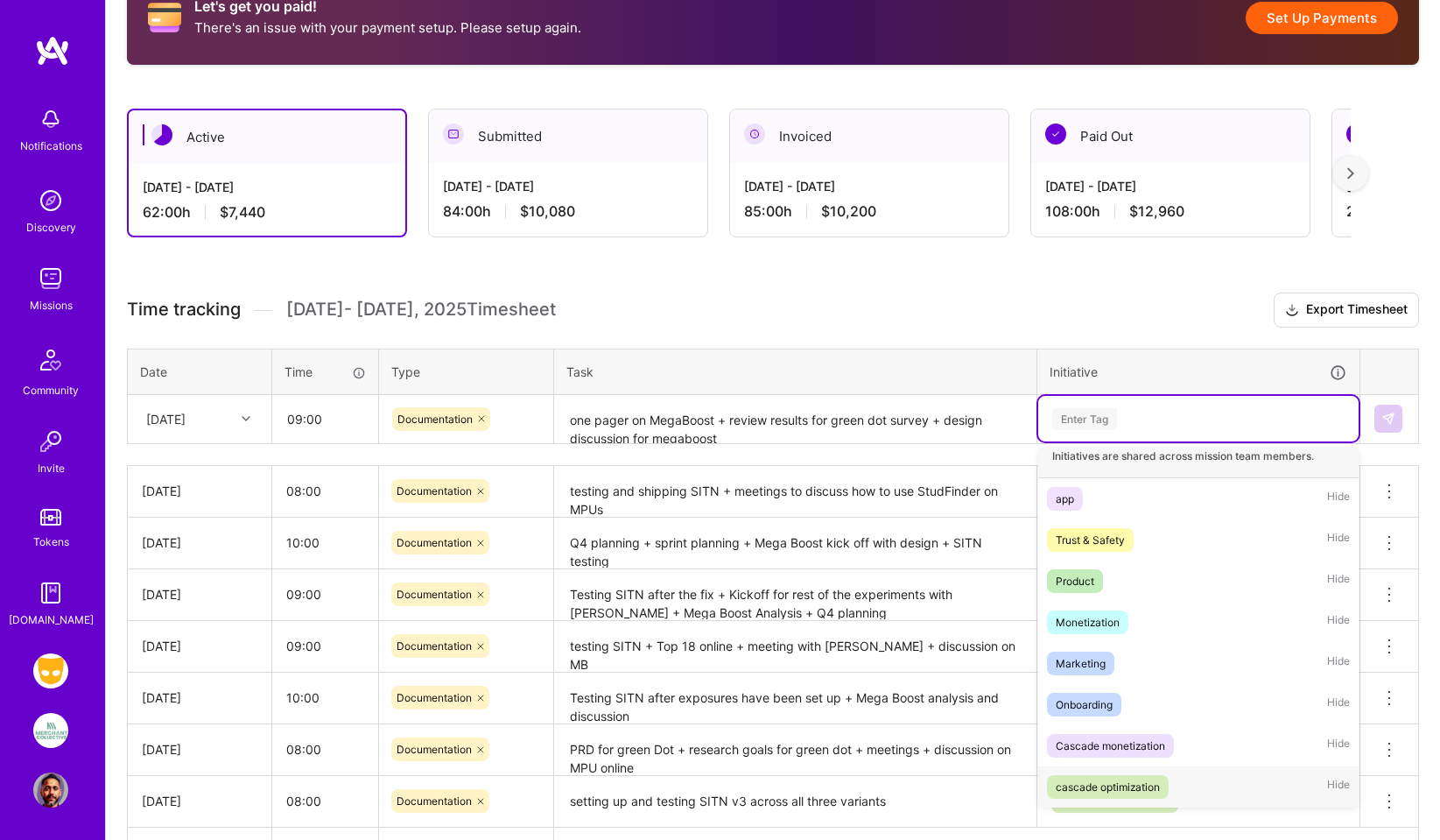
click at [1126, 785] on div "cascade optimization" at bounding box center [1108, 786] width 104 height 19
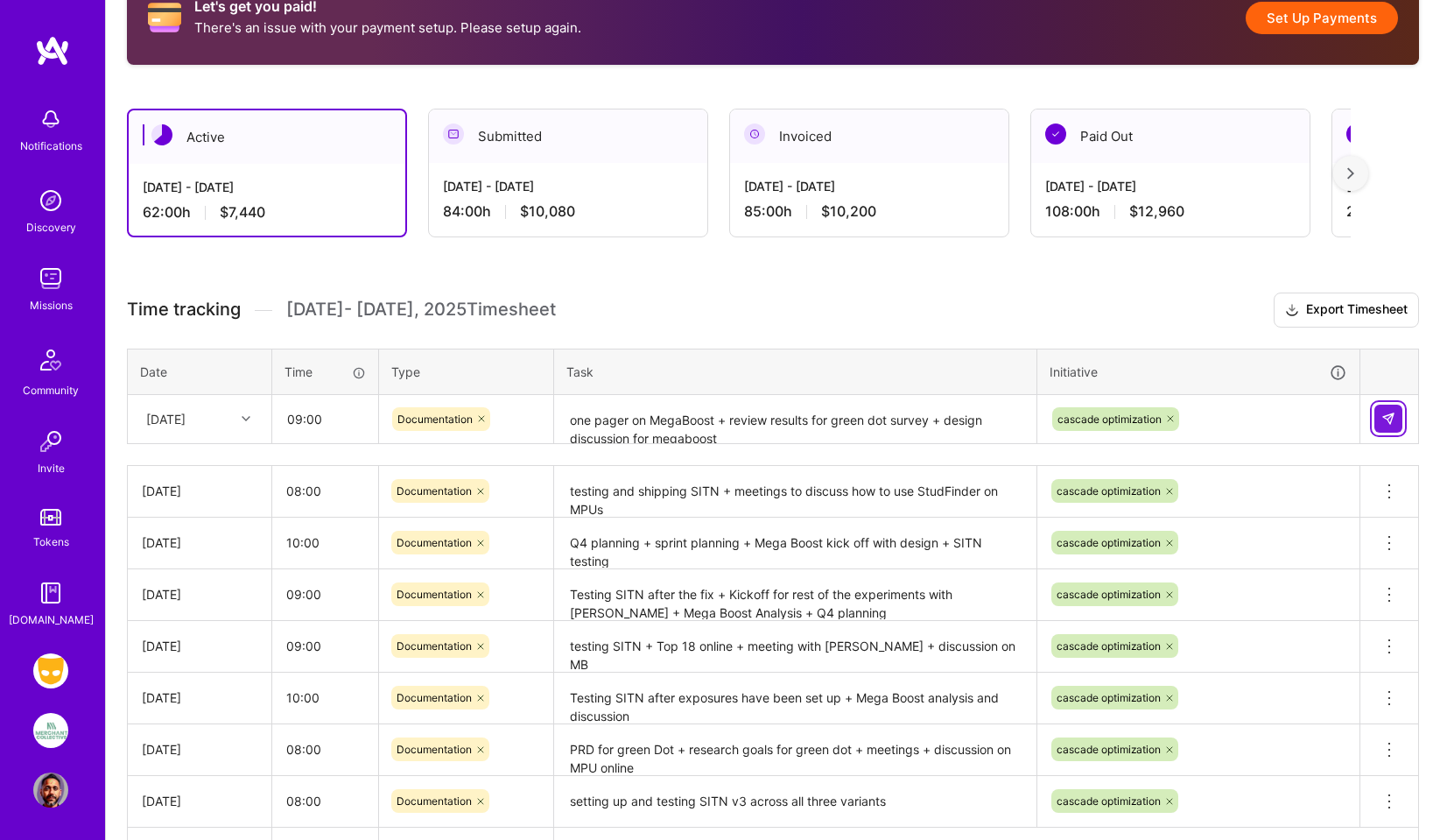
click at [1391, 414] on img at bounding box center [1389, 419] width 14 height 14
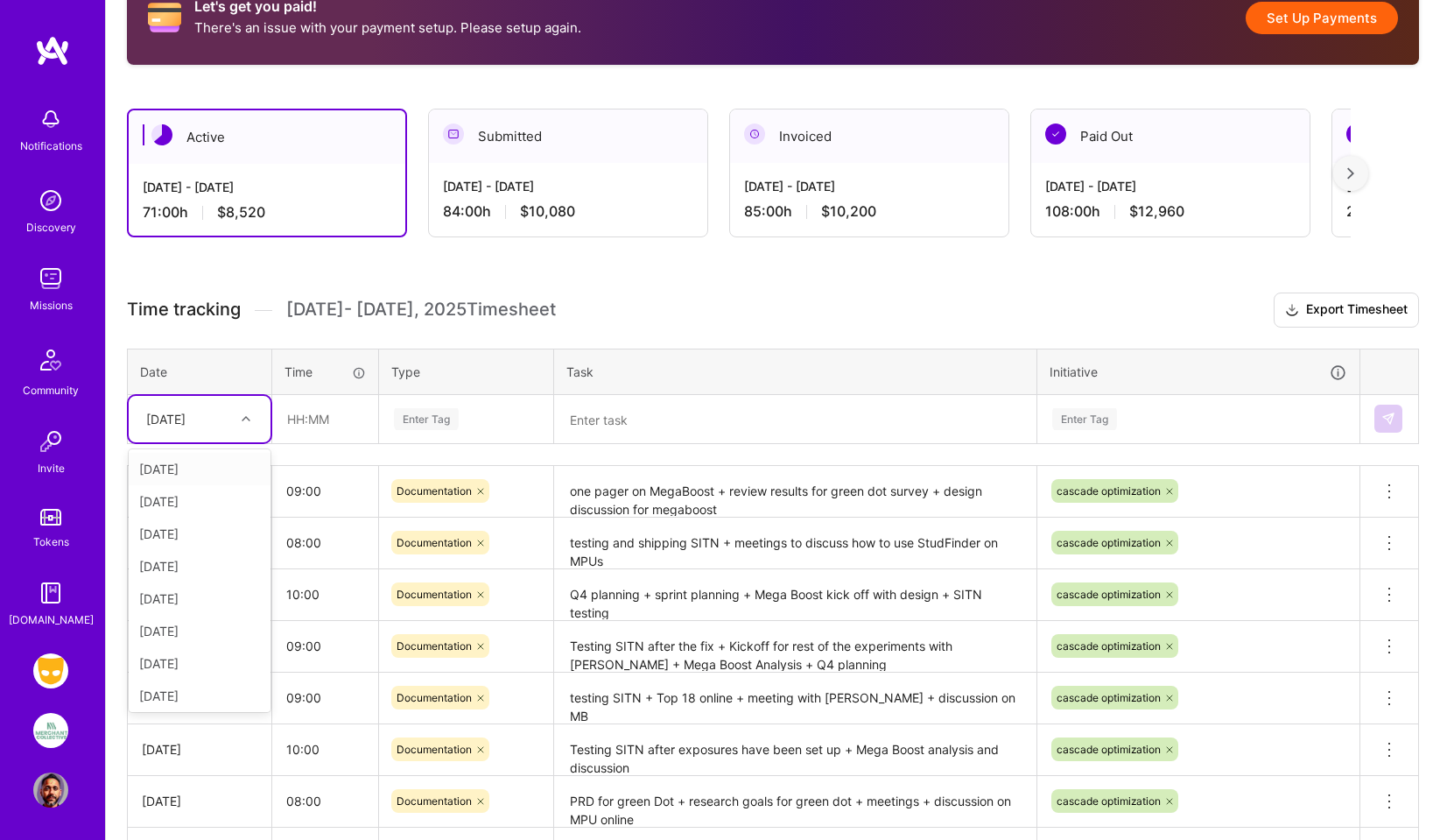
click at [247, 416] on icon at bounding box center [246, 419] width 9 height 9
click at [173, 696] on div "[DATE]" at bounding box center [199, 692] width 142 height 33
click at [304, 422] on input "text" at bounding box center [326, 419] width 104 height 46
type input "08:00"
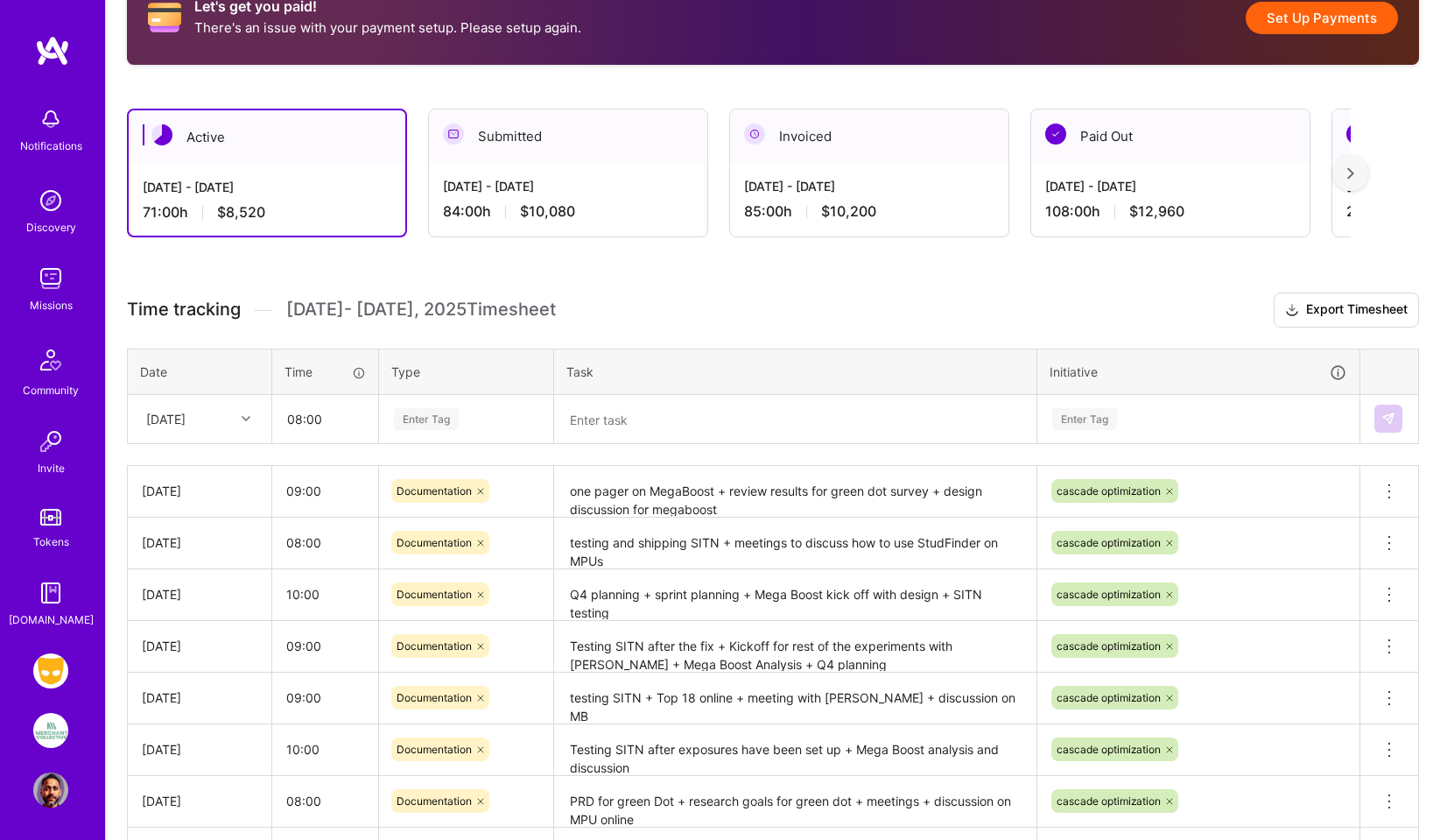
click at [437, 418] on div "Enter Tag" at bounding box center [426, 419] width 65 height 27
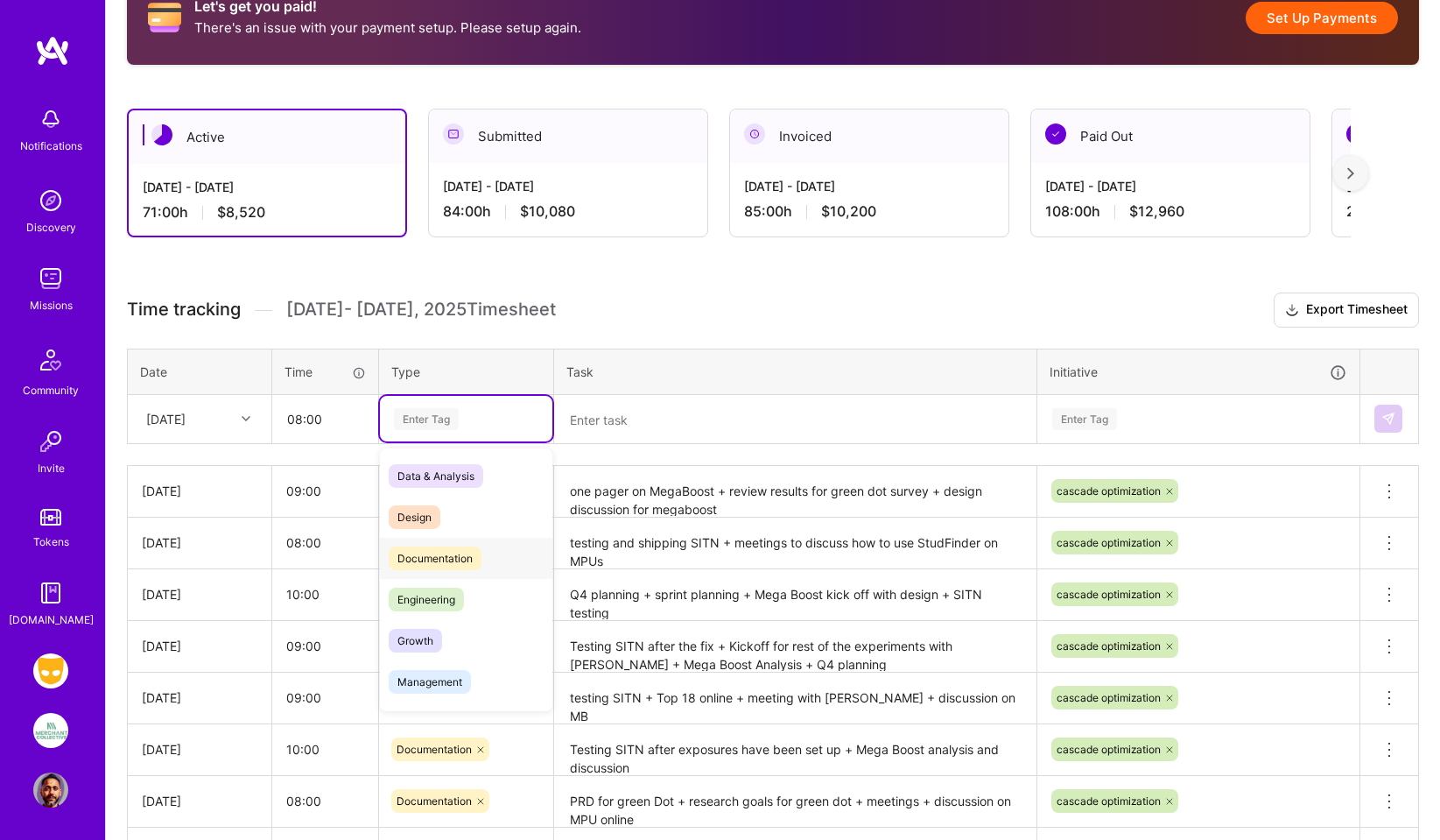
click at [453, 559] on span "Documentation" at bounding box center [435, 558] width 93 height 24
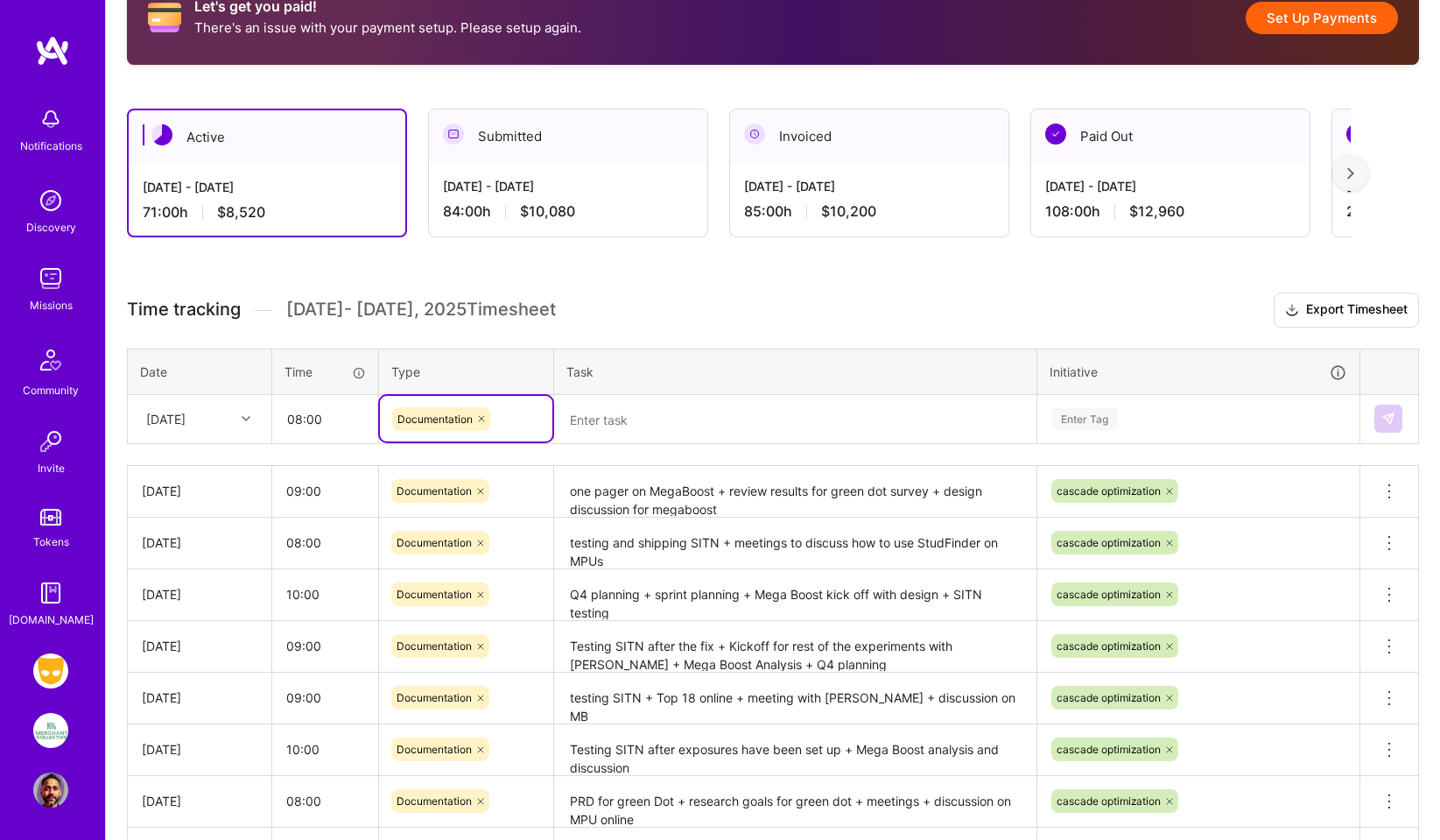
click at [606, 414] on textarea at bounding box center [795, 420] width 479 height 46
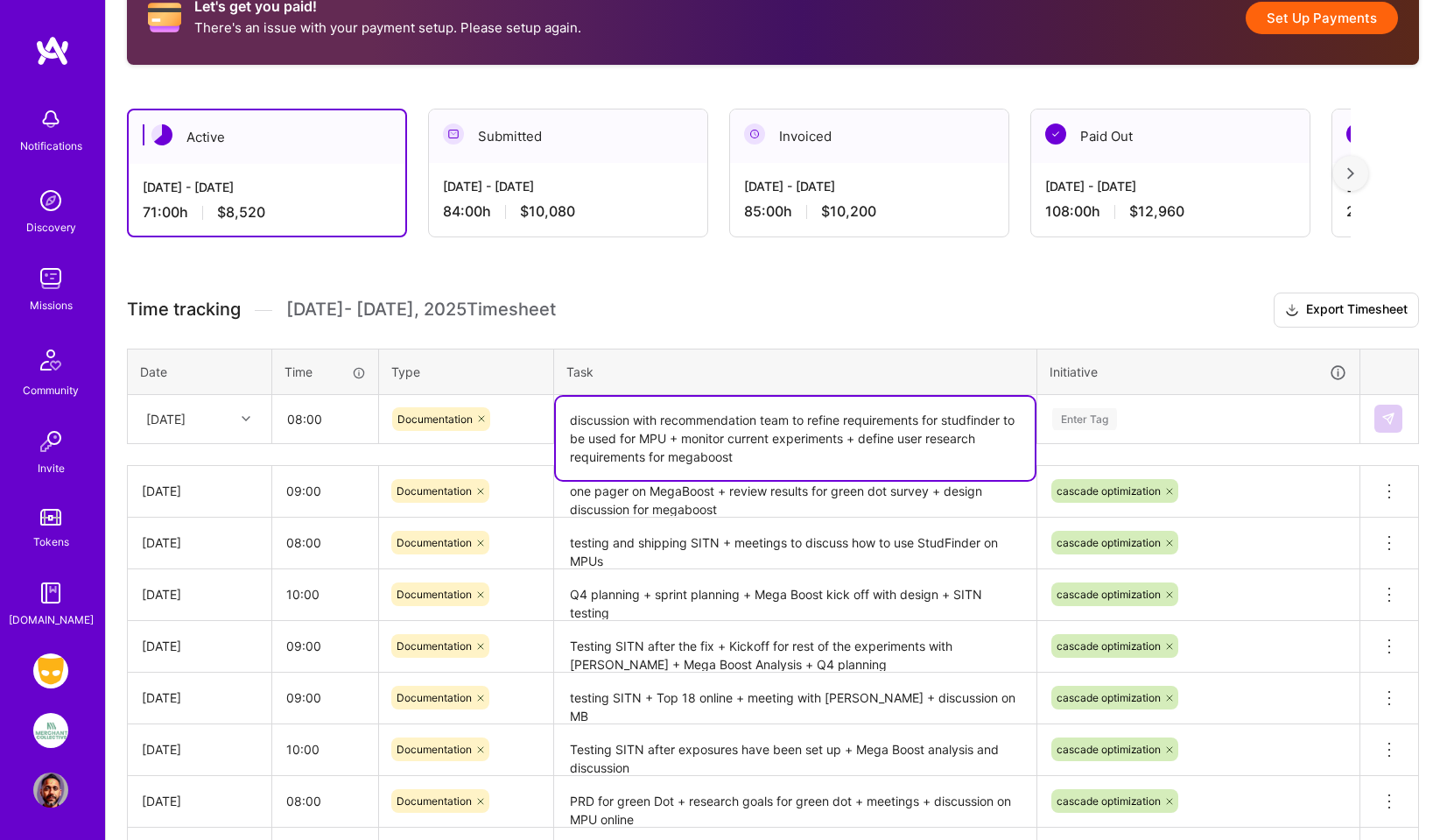
type textarea "discussion with recommendation team to refine requirements for studfinder to be…"
click at [912, 336] on div "Time tracking [DATE] - [DATE] Timesheet Export Timesheet Date Time Type Task In…" at bounding box center [773, 608] width 1292 height 633
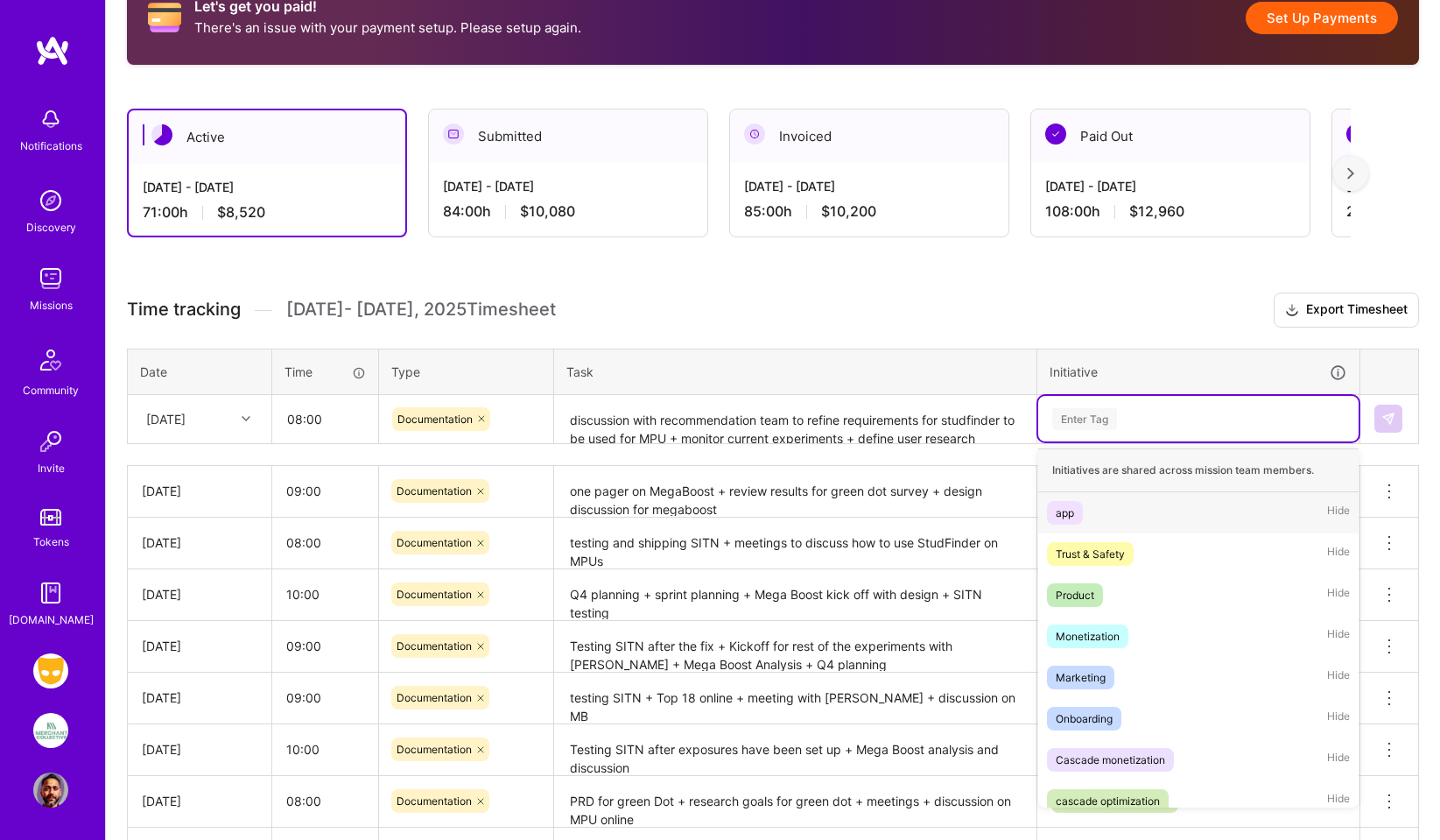
click at [1090, 417] on div "Enter Tag" at bounding box center [1084, 419] width 65 height 27
click at [1108, 805] on div "cascade optimization" at bounding box center [1108, 800] width 104 height 19
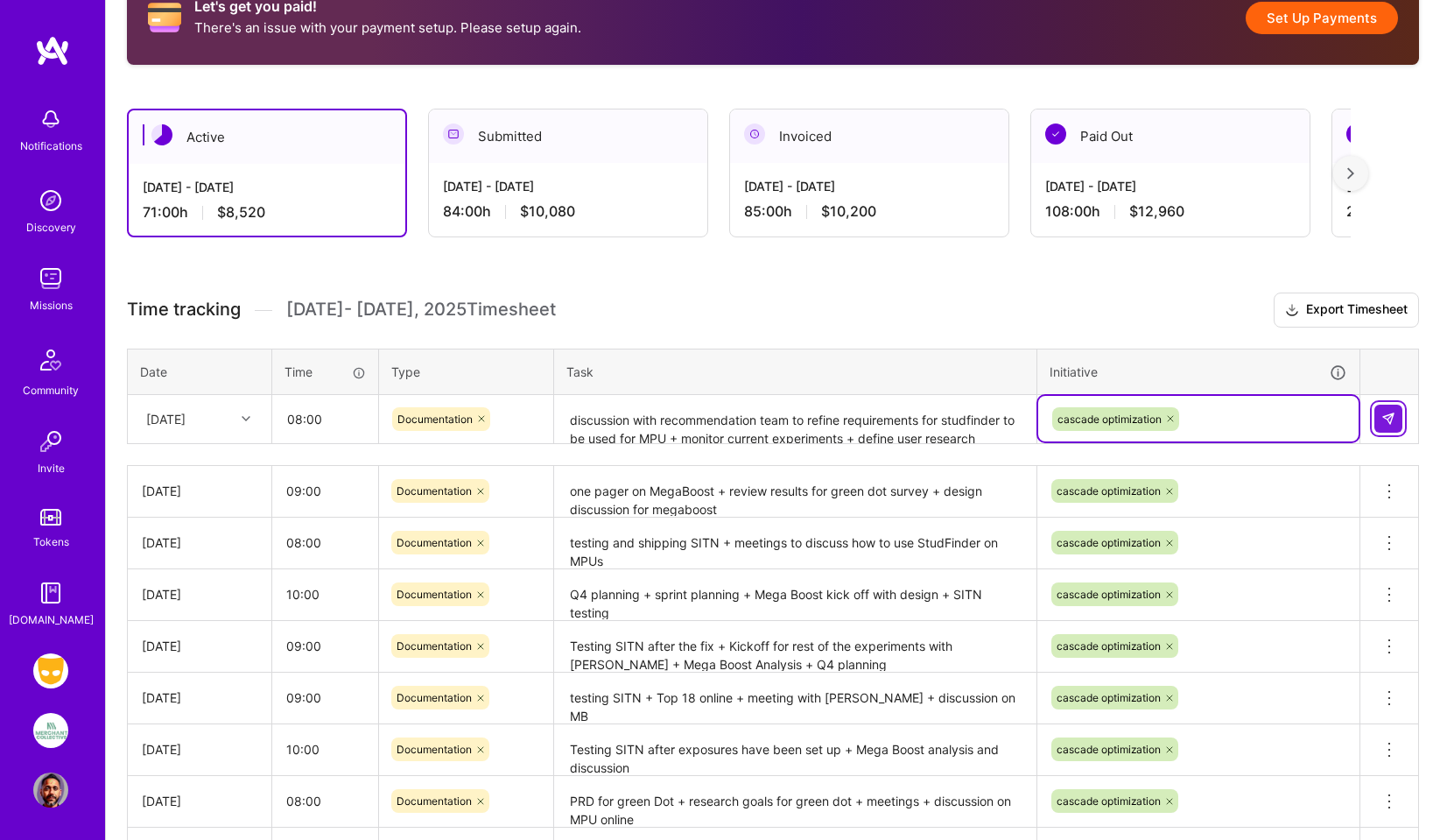
click at [1386, 415] on img at bounding box center [1389, 419] width 14 height 14
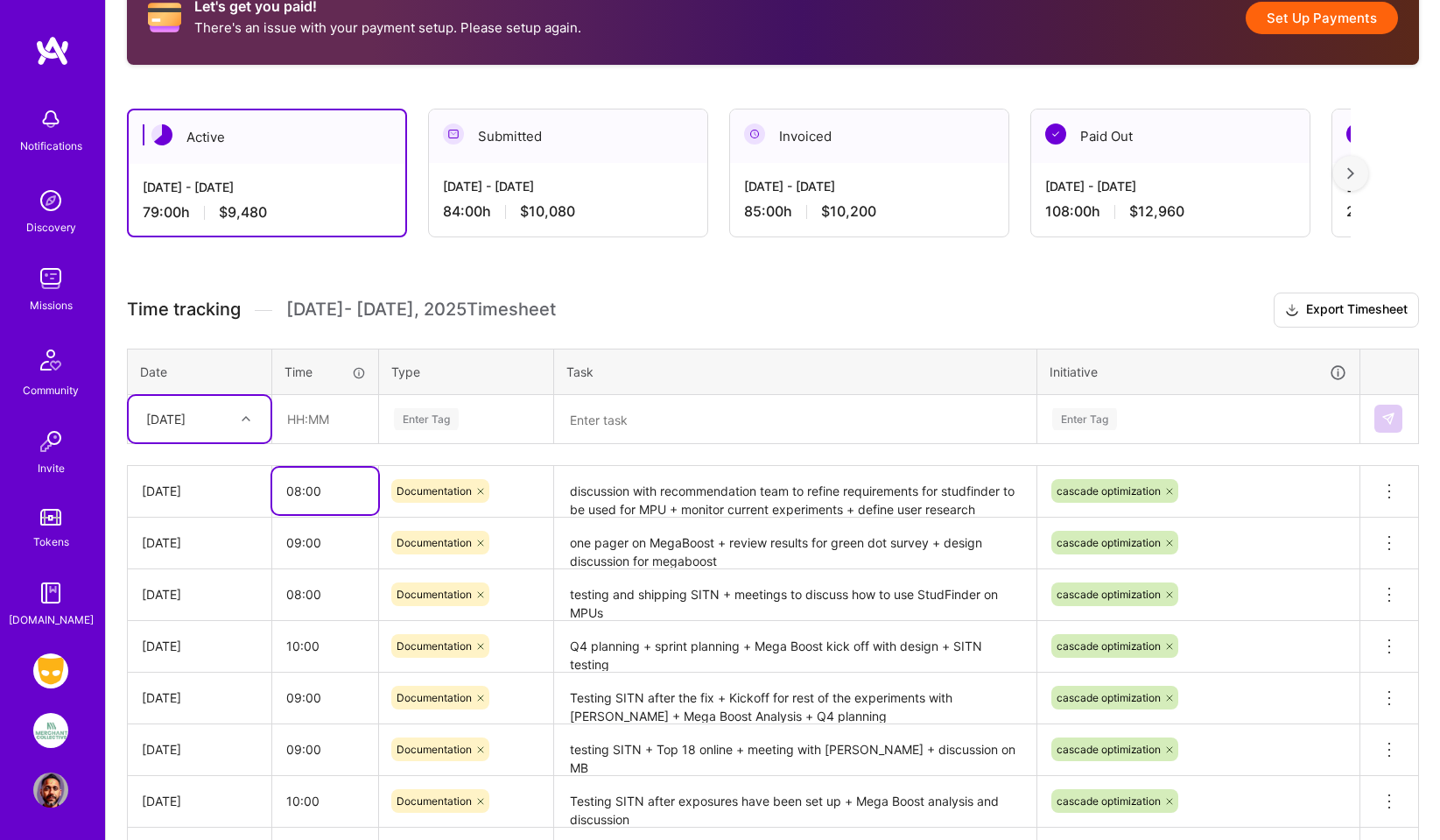
click at [296, 489] on input "08:00" at bounding box center [326, 490] width 106 height 46
click at [300, 490] on input "08:00" at bounding box center [326, 490] width 106 height 46
type input "09:00"
click at [1108, 281] on div "Let's get you paid! There's an issue with your payment setup. Please setup agai…" at bounding box center [773, 506] width 1334 height 1114
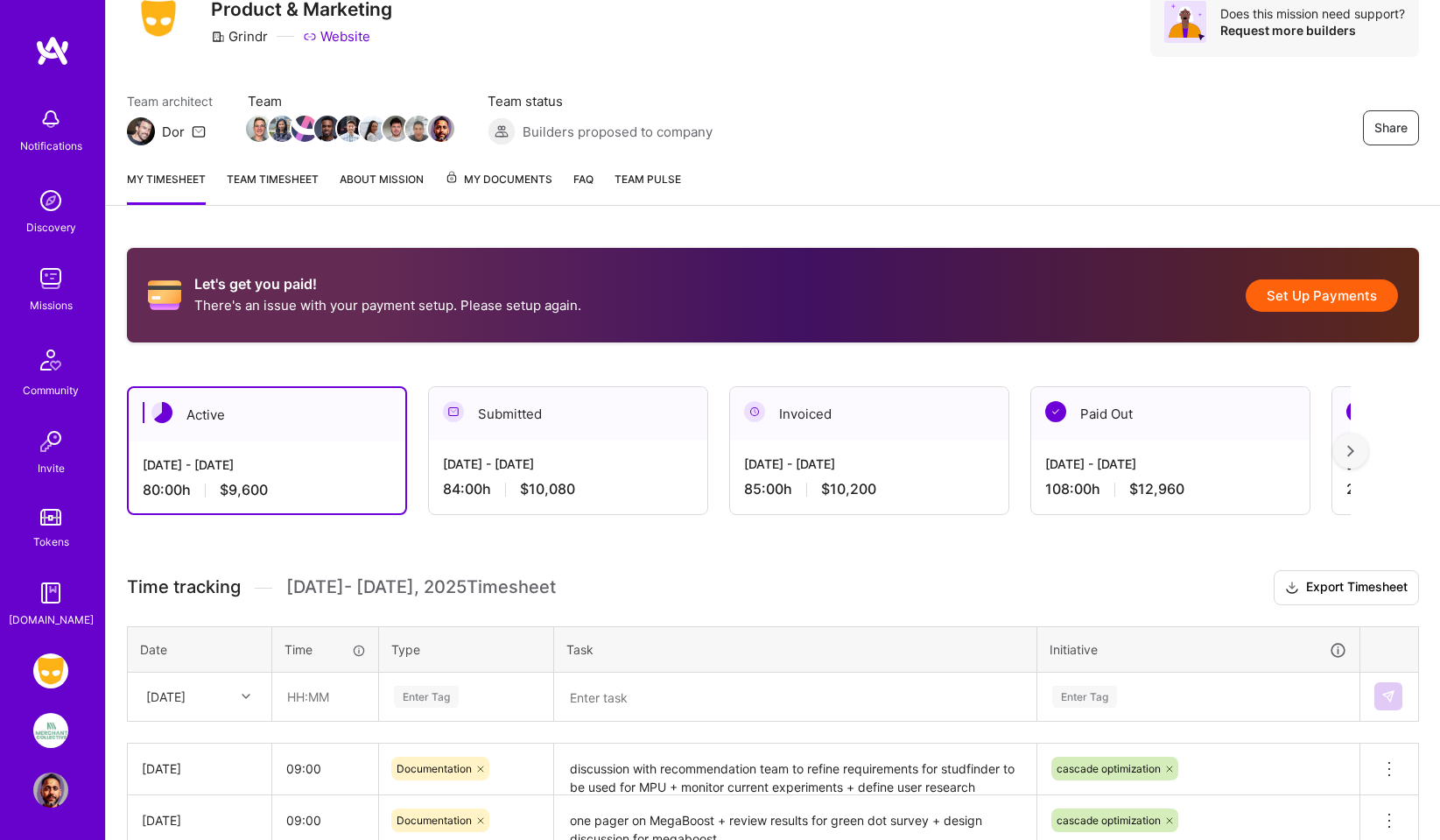
scroll to position [71, 0]
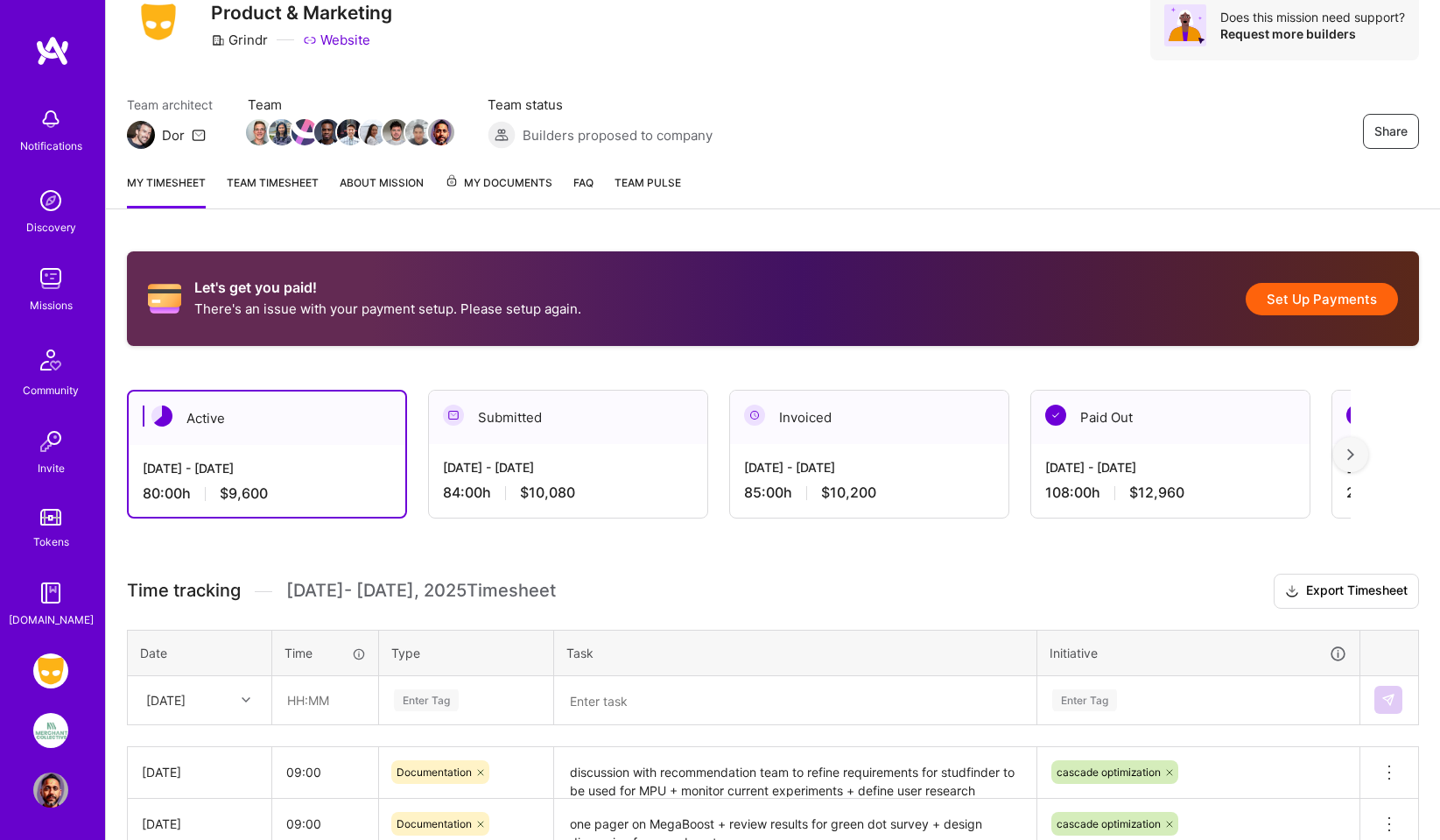
click at [1353, 297] on button "Set Up Payments" at bounding box center [1321, 298] width 152 height 33
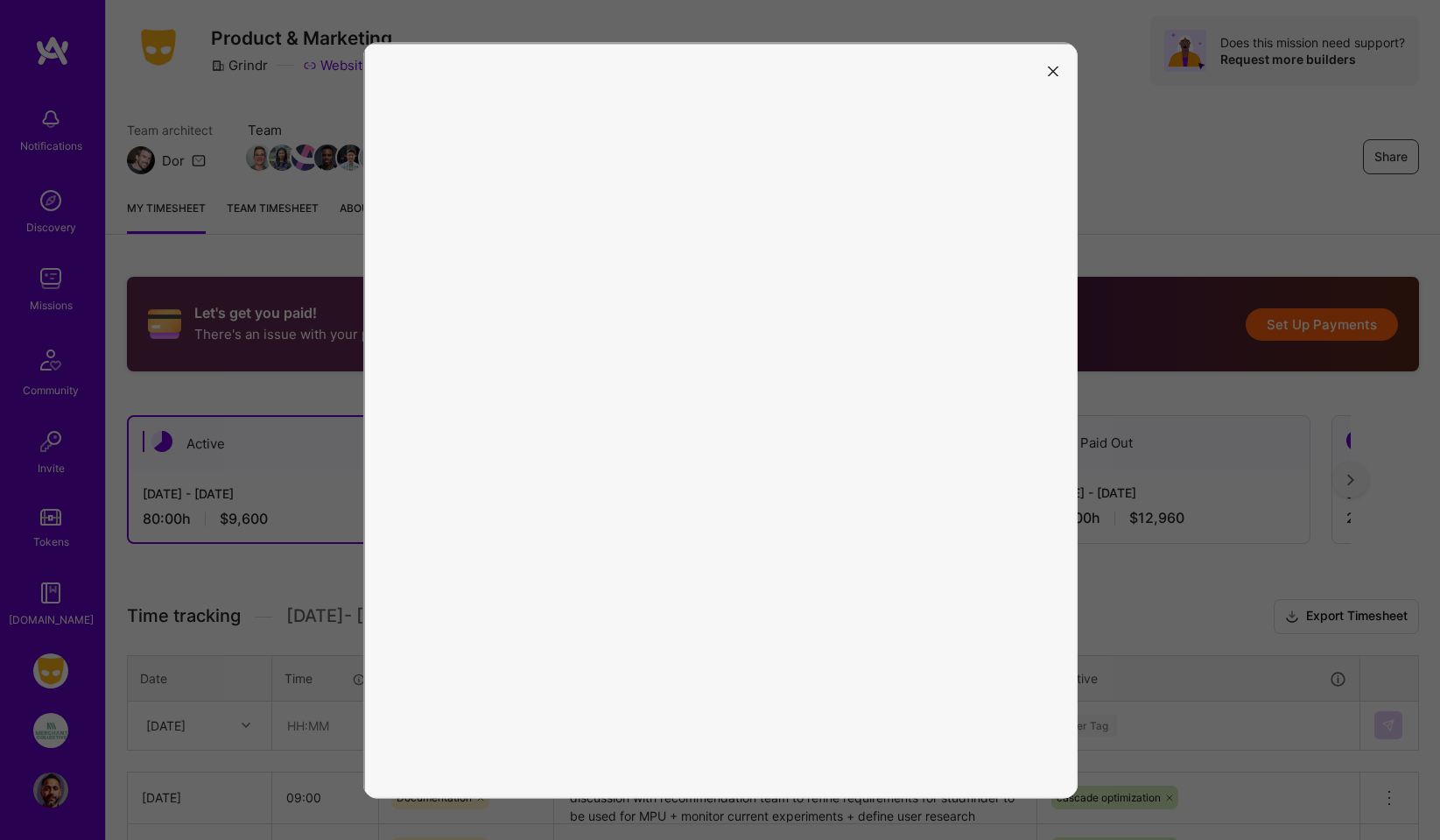
scroll to position [0, 0]
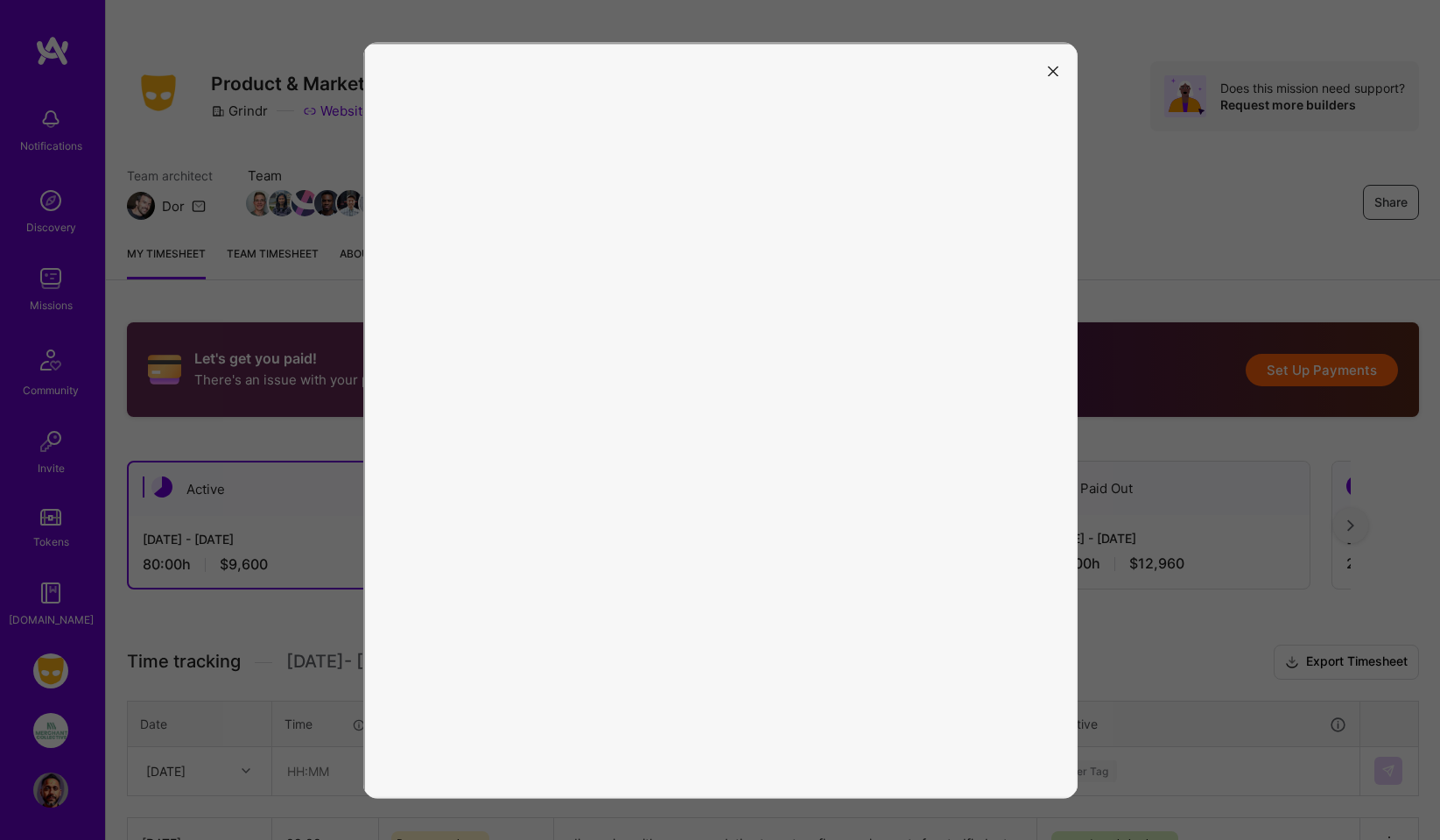
click at [1058, 69] on icon "modal" at bounding box center [1053, 72] width 11 height 11
